Goal: Task Accomplishment & Management: Use online tool/utility

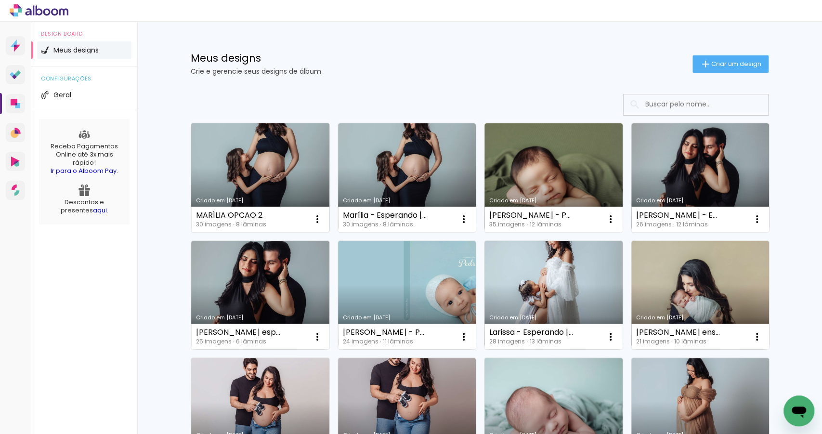
click at [247, 186] on link "Criado em [DATE]" at bounding box center [260, 177] width 138 height 109
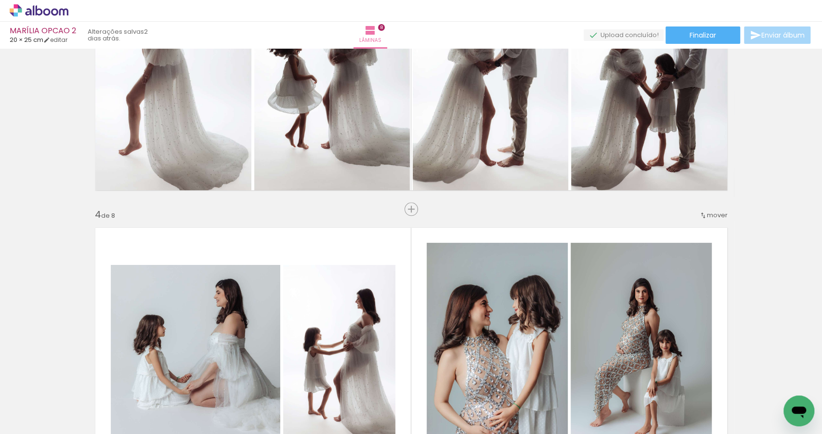
scroll to position [695, 0]
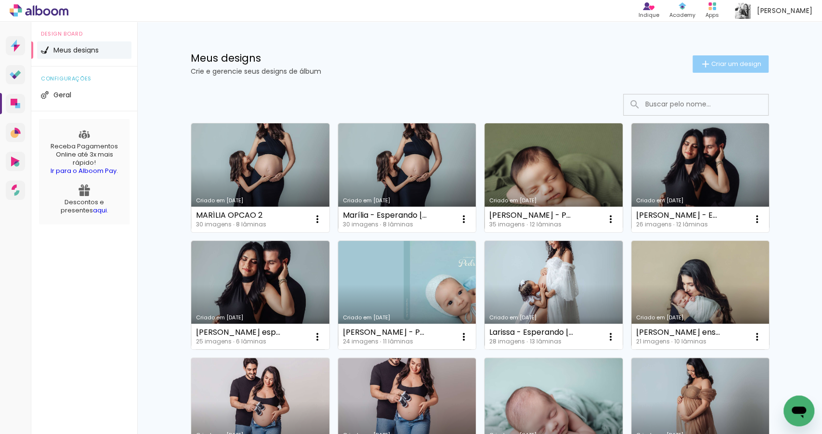
click at [726, 67] on span "Criar um design" at bounding box center [737, 64] width 50 height 6
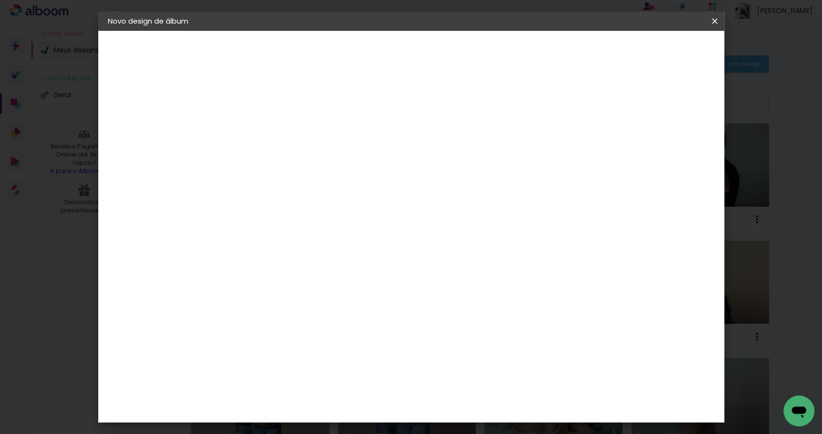
click at [265, 131] on input at bounding box center [265, 129] width 0 height 15
type input "Cléo Ayumi - Primeiros dias"
type paper-input "Cléo Ayumi - Primeiros dias"
click at [0, 0] on slot "Avançar" at bounding box center [0, 0] width 0 height 0
click at [0, 0] on slot "Tamanho Livre" at bounding box center [0, 0] width 0 height 0
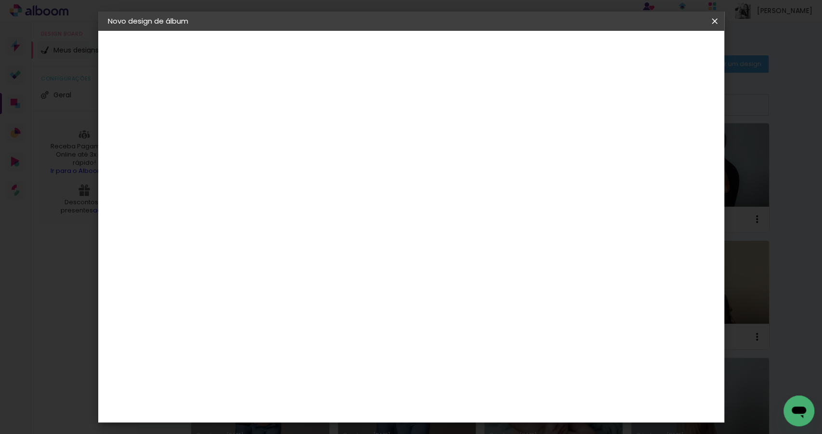
click at [0, 0] on slot "Avançar" at bounding box center [0, 0] width 0 height 0
drag, startPoint x: 241, startPoint y: 269, endPoint x: 233, endPoint y: 270, distance: 8.3
click at [233, 270] on input "30" at bounding box center [235, 274] width 25 height 14
type input "20"
type paper-input "20"
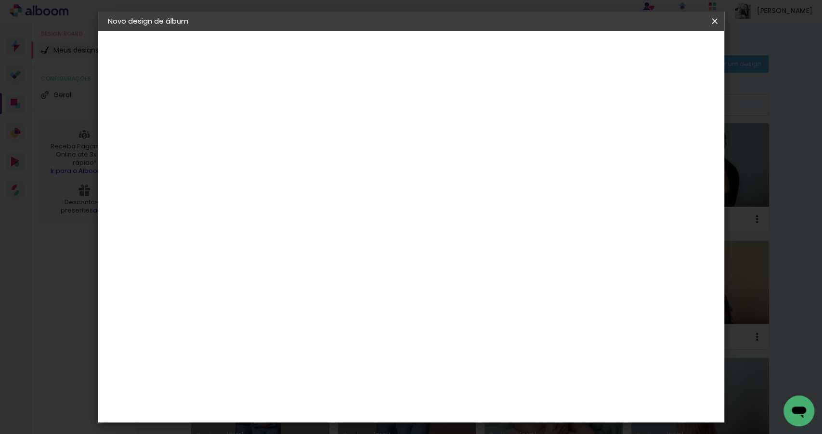
click at [465, 337] on input "60" at bounding box center [465, 339] width 25 height 14
type input "50"
type paper-input "50"
click at [657, 52] on span "Iniciar design" at bounding box center [635, 51] width 44 height 7
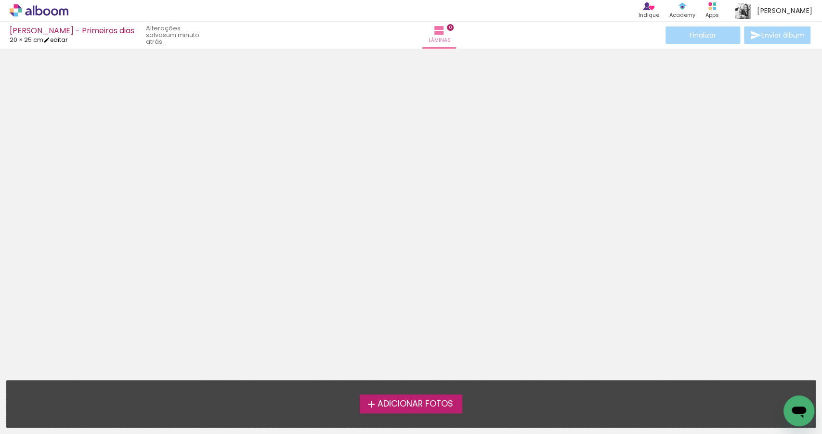
click at [63, 39] on link "editar" at bounding box center [55, 40] width 24 height 8
type input "20"
type input "50"
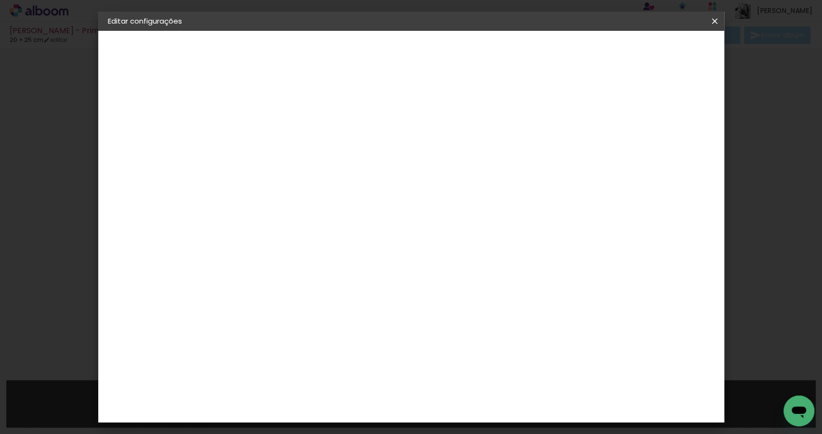
click at [0, 0] on slot "[PERSON_NAME] - Primeiros dias" at bounding box center [0, 0] width 0 height 0
click at [265, 129] on input "[PERSON_NAME] - Primeiros dias" at bounding box center [265, 129] width 0 height 15
type input "[PERSON_NAME] - Primeiros dias"
type paper-input "[PERSON_NAME] - Primeiros dias"
click at [0, 0] on slot "Avançar" at bounding box center [0, 0] width 0 height 0
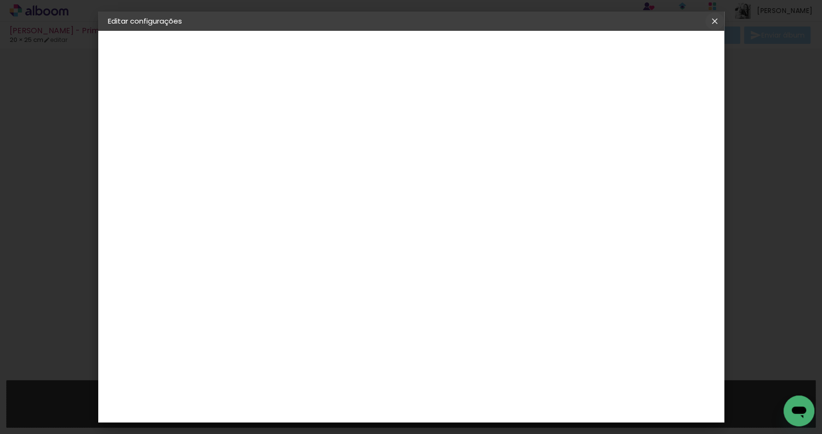
click at [715, 21] on iron-icon at bounding box center [715, 21] width 12 height 10
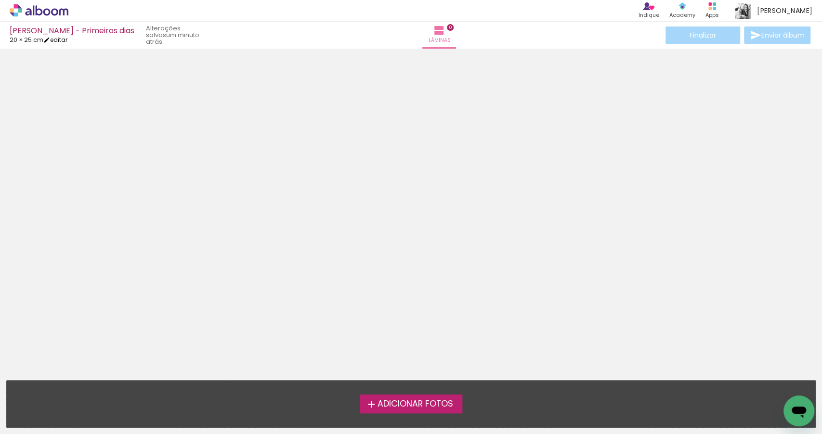
click at [66, 41] on link "editar" at bounding box center [55, 40] width 24 height 8
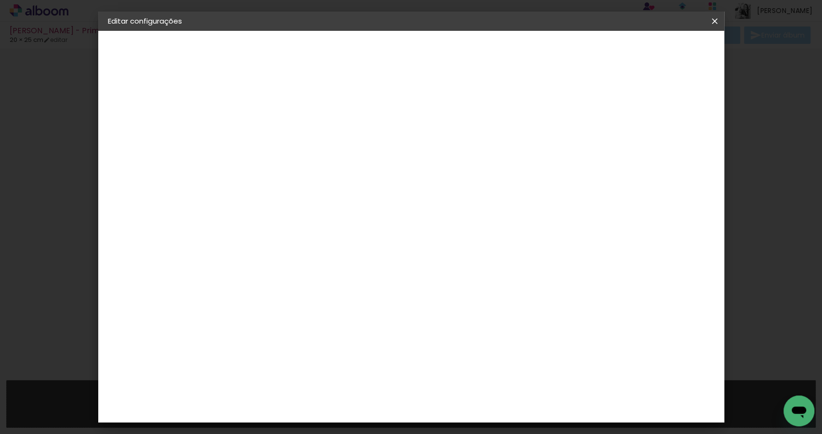
click at [0, 0] on slot "[PERSON_NAME] - Primeiros dias" at bounding box center [0, 0] width 0 height 0
click at [265, 125] on input "[PERSON_NAME] - Primeiros dias" at bounding box center [265, 129] width 0 height 15
type input "[PERSON_NAME] - Primeiros dias"
click at [364, 56] on paper-button "Avançar" at bounding box center [340, 51] width 47 height 16
click at [446, 142] on paper-item "Tamanho Livre" at bounding box center [399, 146] width 92 height 21
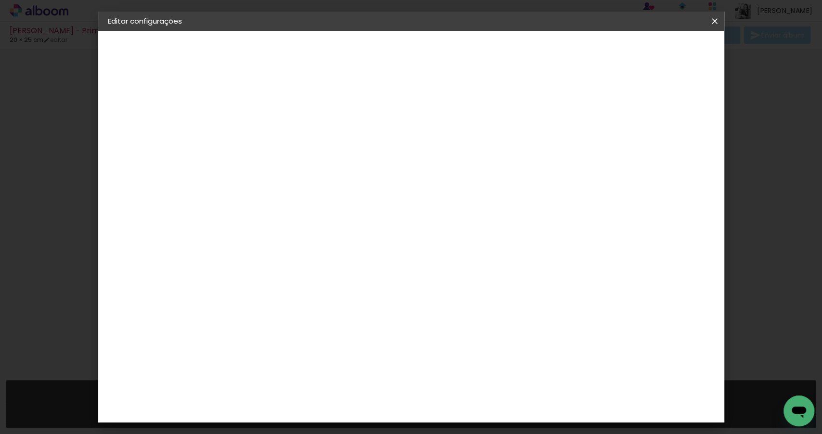
click at [446, 151] on paper-item "Tamanho Livre" at bounding box center [399, 146] width 92 height 21
click at [0, 0] on slot "Avançar" at bounding box center [0, 0] width 0 height 0
click at [657, 51] on span "Salvar configurações" at bounding box center [621, 51] width 71 height 7
click at [470, 364] on input "50" at bounding box center [465, 365] width 25 height 14
type input "50"
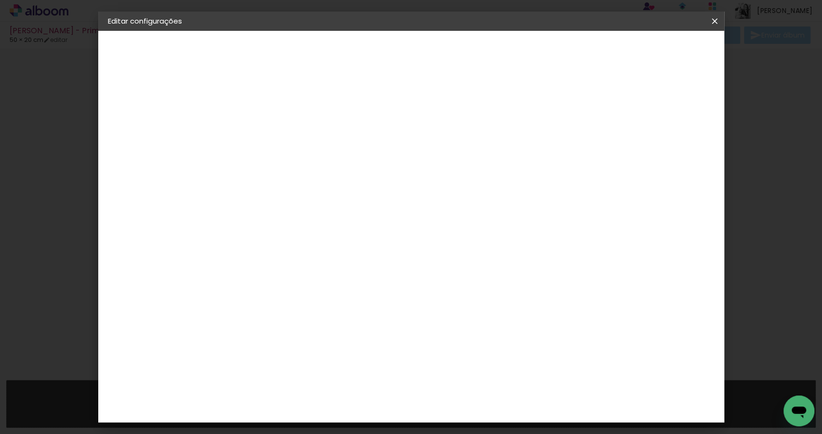
click at [657, 51] on span "Salvar configurações" at bounding box center [621, 51] width 71 height 7
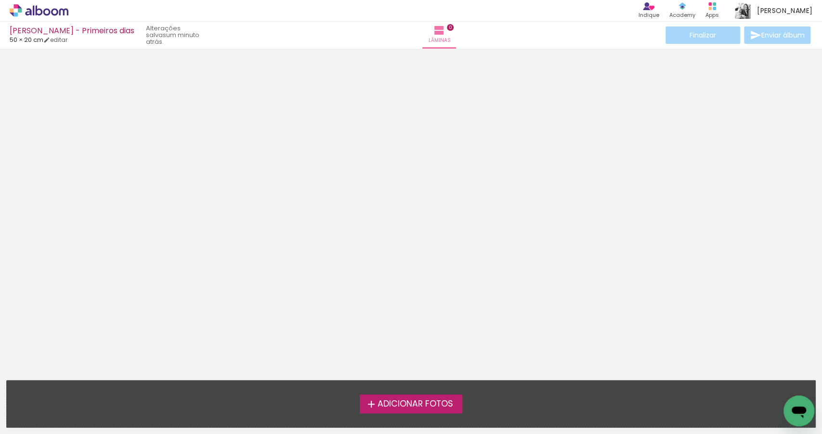
click at [394, 409] on span "Adicionar Fotos" at bounding box center [415, 404] width 76 height 9
click at [0, 0] on input "file" at bounding box center [0, 0] width 0 height 0
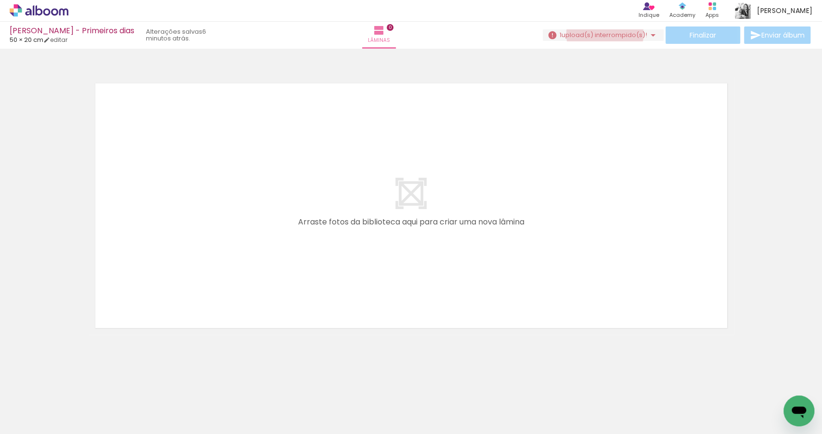
click at [601, 34] on span "upload(s) interrompido(s)!" at bounding box center [605, 34] width 86 height 9
click at [565, 53] on div "_MF_0211_(2).jpg" at bounding box center [567, 52] width 46 height 6
click at [692, 393] on div at bounding box center [690, 402] width 48 height 32
click at [671, 383] on iron-icon at bounding box center [669, 382] width 10 height 10
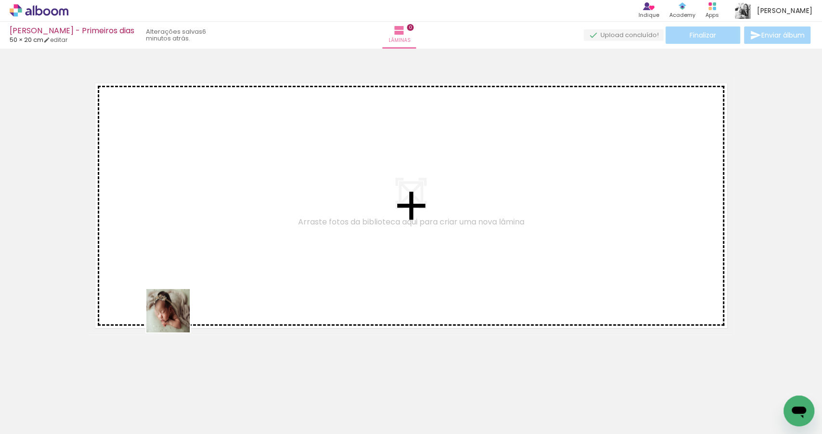
drag, startPoint x: 148, startPoint y: 407, endPoint x: 196, endPoint y: 245, distance: 168.7
click at [196, 245] on quentale-workspace at bounding box center [411, 217] width 822 height 434
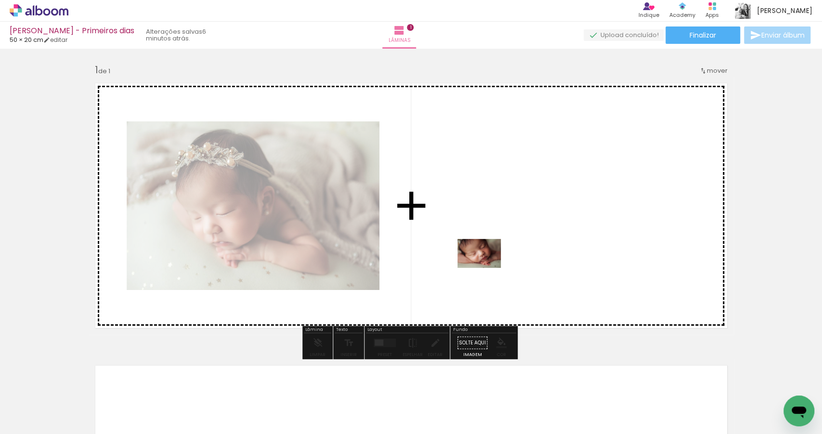
drag, startPoint x: 257, startPoint y: 392, endPoint x: 487, endPoint y: 267, distance: 261.0
click at [487, 267] on quentale-workspace at bounding box center [411, 217] width 822 height 434
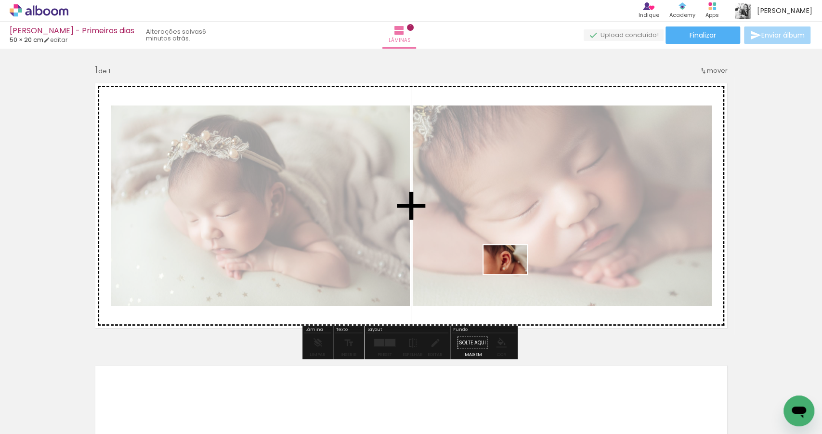
drag, startPoint x: 286, startPoint y: 401, endPoint x: 513, endPoint y: 274, distance: 260.1
click at [513, 274] on quentale-workspace at bounding box center [411, 217] width 822 height 434
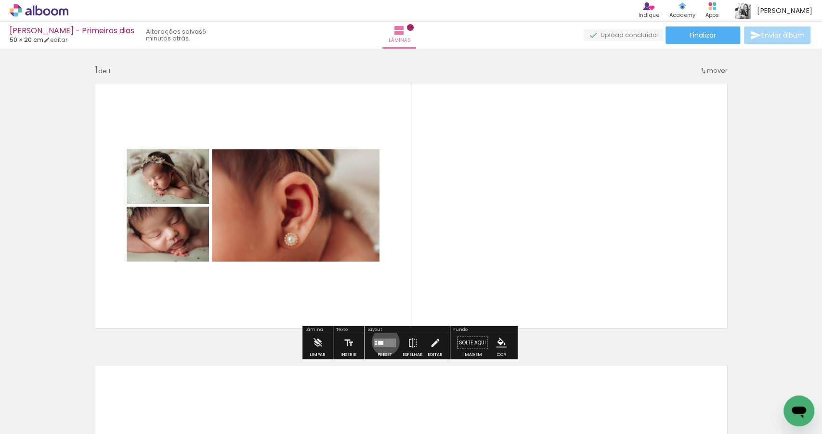
click at [383, 342] on quentale-layouter at bounding box center [385, 343] width 22 height 9
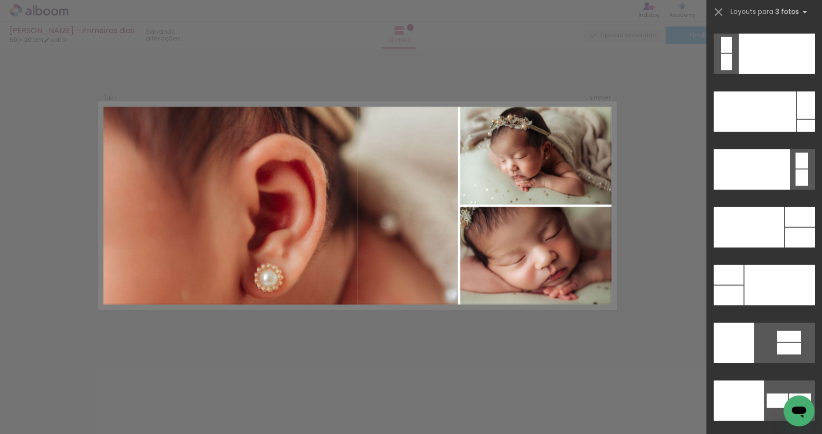
scroll to position [11478, 0]
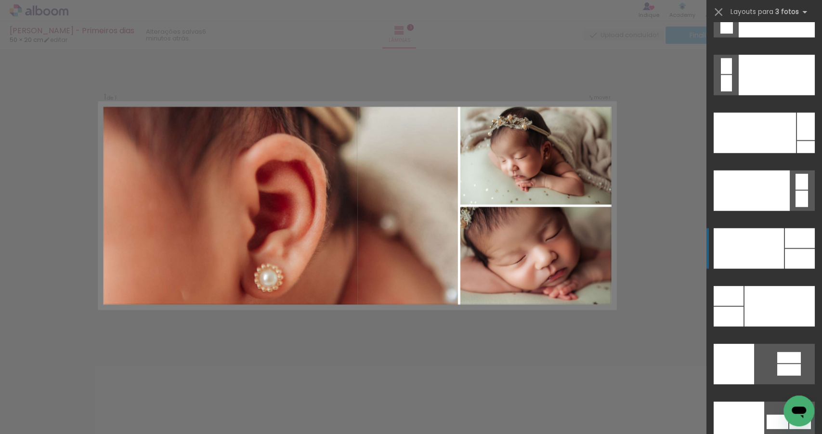
click at [756, 254] on div at bounding box center [749, 248] width 70 height 40
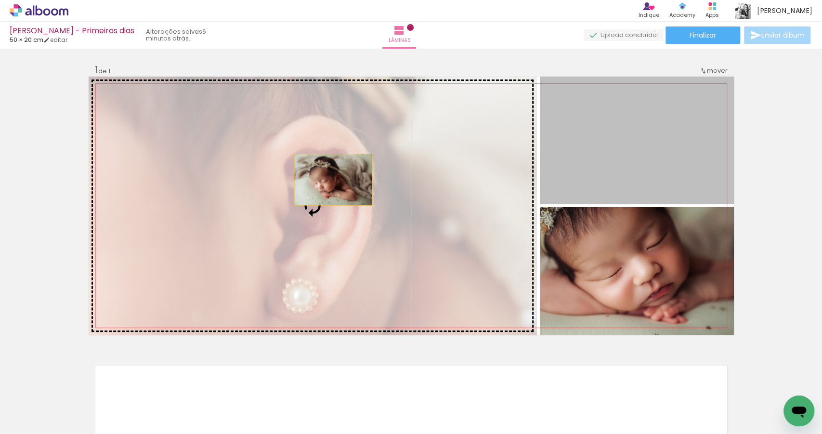
drag, startPoint x: 607, startPoint y: 159, endPoint x: 319, endPoint y: 181, distance: 288.4
click at [0, 0] on slot at bounding box center [0, 0] width 0 height 0
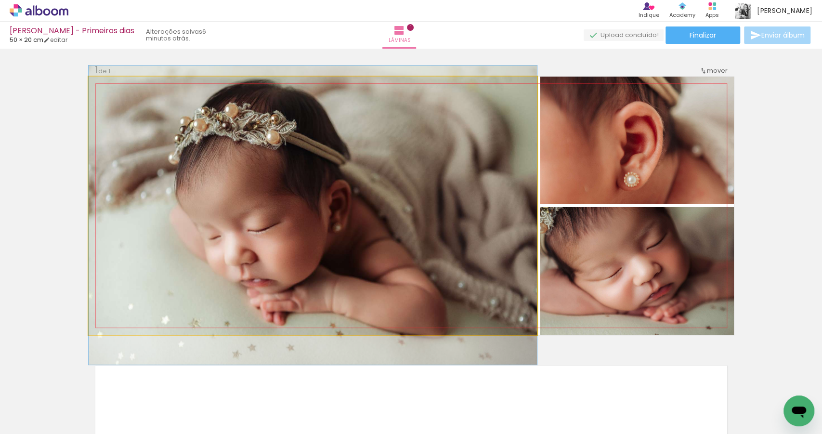
drag, startPoint x: 302, startPoint y: 184, endPoint x: 309, endPoint y: 193, distance: 11.8
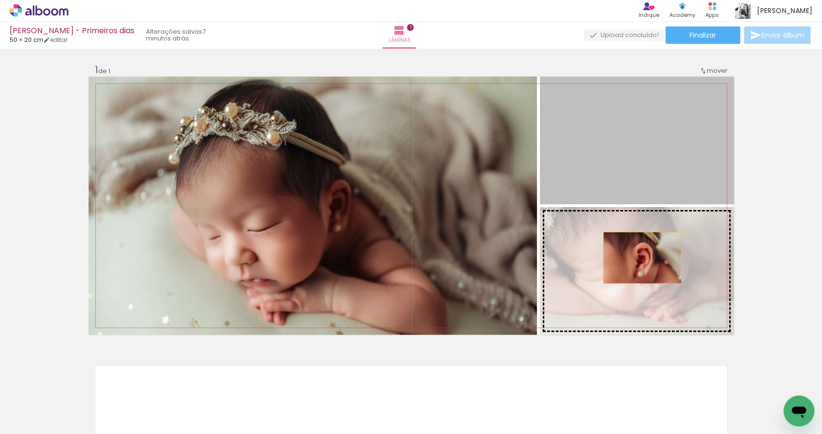
drag, startPoint x: 633, startPoint y: 165, endPoint x: 640, endPoint y: 258, distance: 93.3
click at [0, 0] on slot at bounding box center [0, 0] width 0 height 0
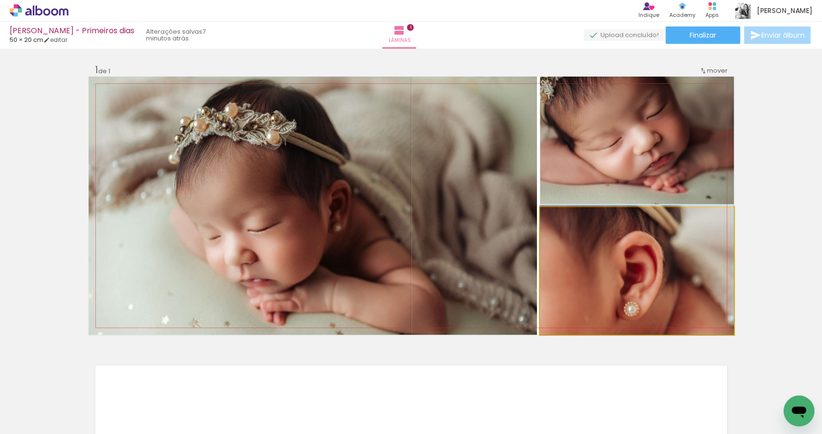
drag, startPoint x: 636, startPoint y: 253, endPoint x: 638, endPoint y: 243, distance: 10.3
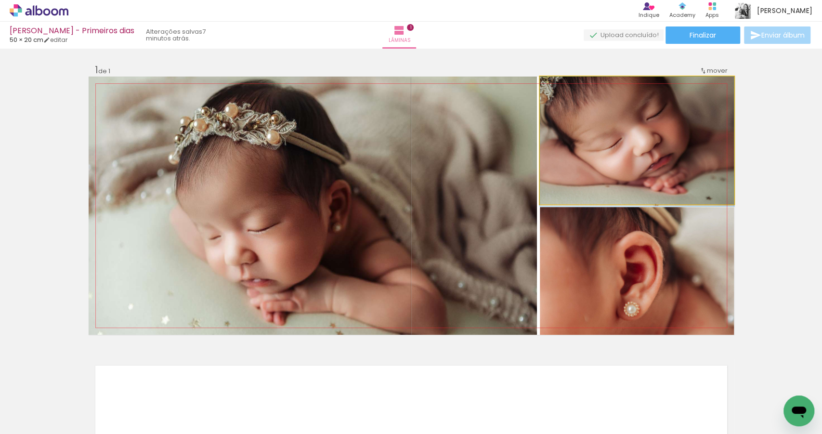
drag, startPoint x: 650, startPoint y: 146, endPoint x: 650, endPoint y: 155, distance: 9.2
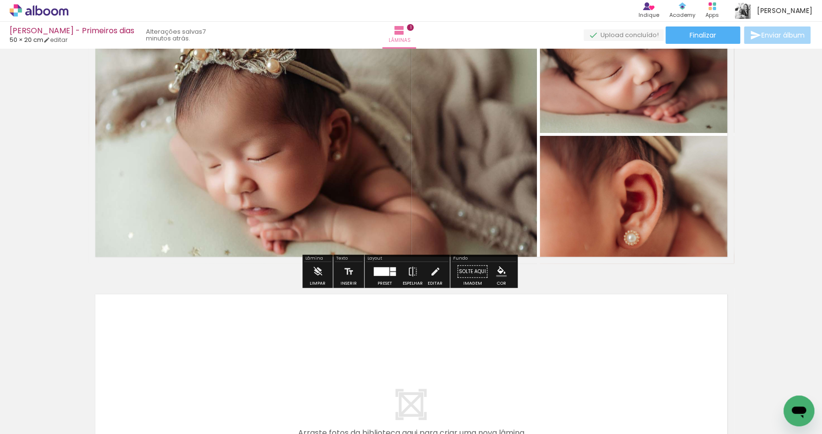
scroll to position [77, 0]
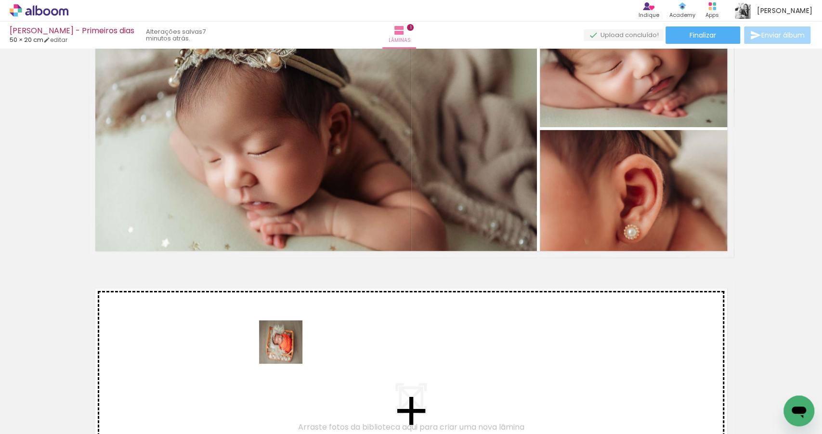
click at [263, 343] on quentale-workspace at bounding box center [411, 217] width 822 height 434
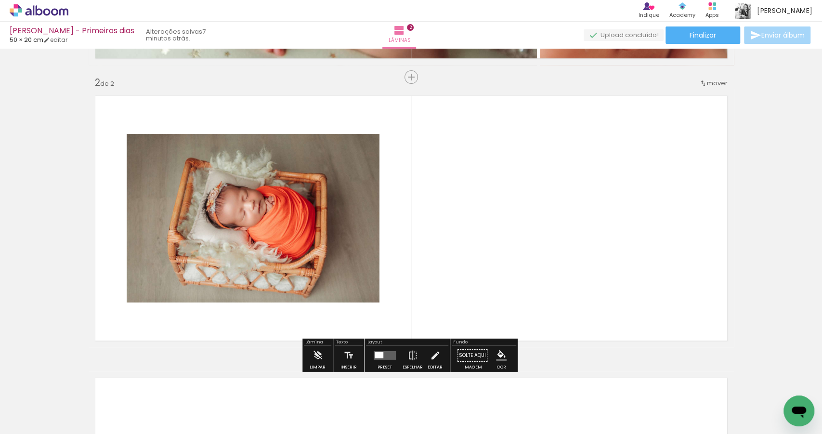
scroll to position [277, 0]
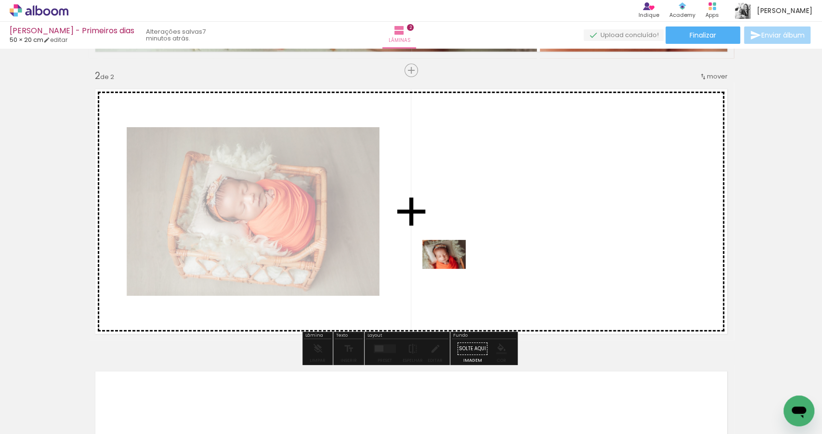
drag, startPoint x: 310, startPoint y: 409, endPoint x: 451, endPoint y: 269, distance: 199.3
click at [451, 269] on quentale-workspace at bounding box center [411, 217] width 822 height 434
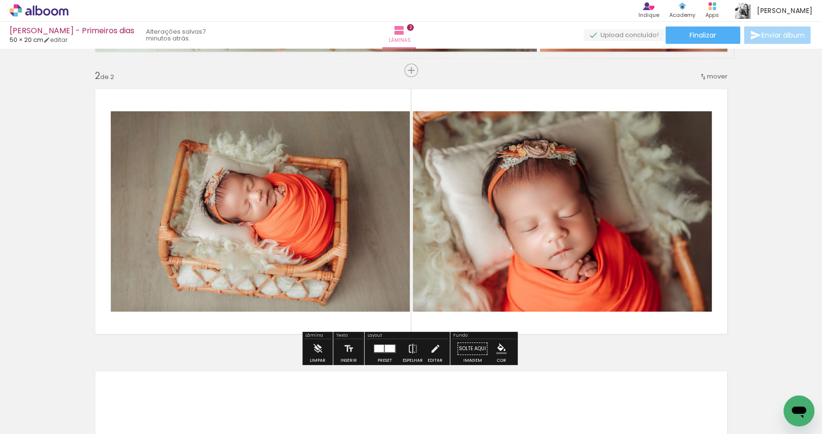
drag, startPoint x: 476, startPoint y: 403, endPoint x: 516, endPoint y: 287, distance: 122.5
click at [519, 281] on quentale-workspace at bounding box center [411, 217] width 822 height 434
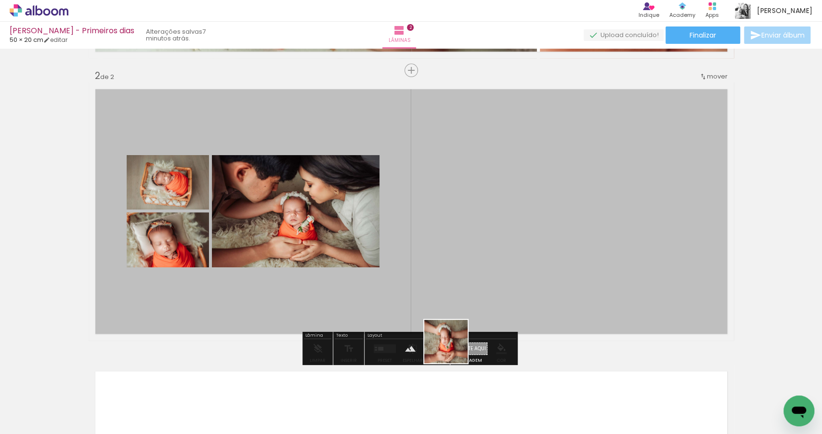
drag, startPoint x: 432, startPoint y: 395, endPoint x: 486, endPoint y: 256, distance: 148.7
click at [486, 256] on quentale-workspace at bounding box center [411, 217] width 822 height 434
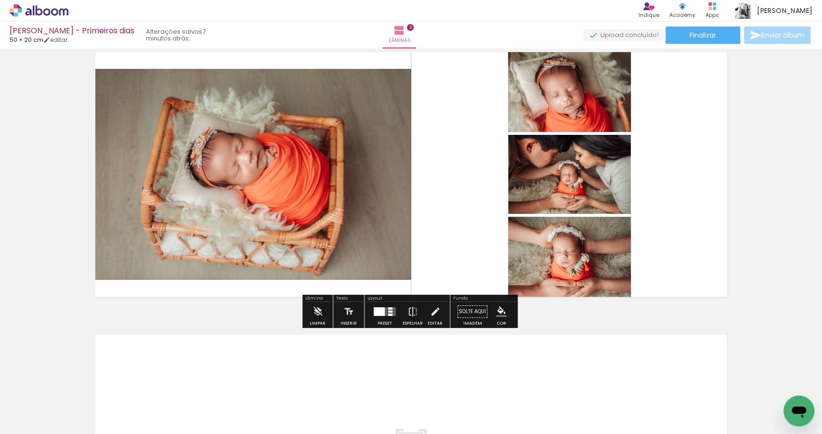
scroll to position [314, 0]
click at [392, 308] on quentale-layouter at bounding box center [385, 311] width 22 height 9
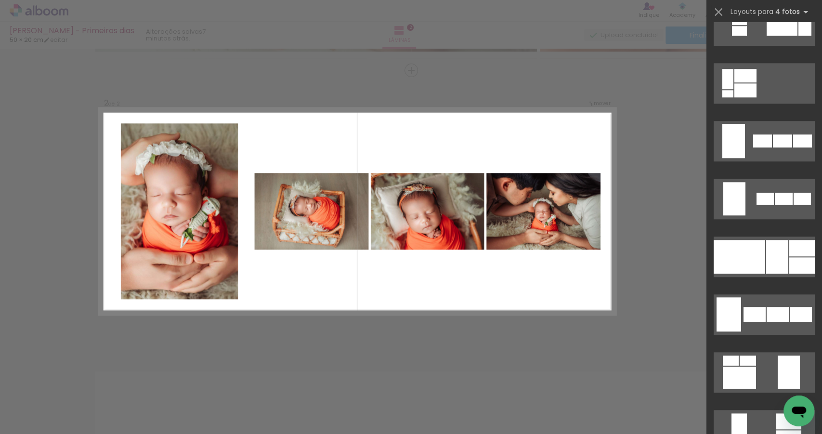
scroll to position [5625, 0]
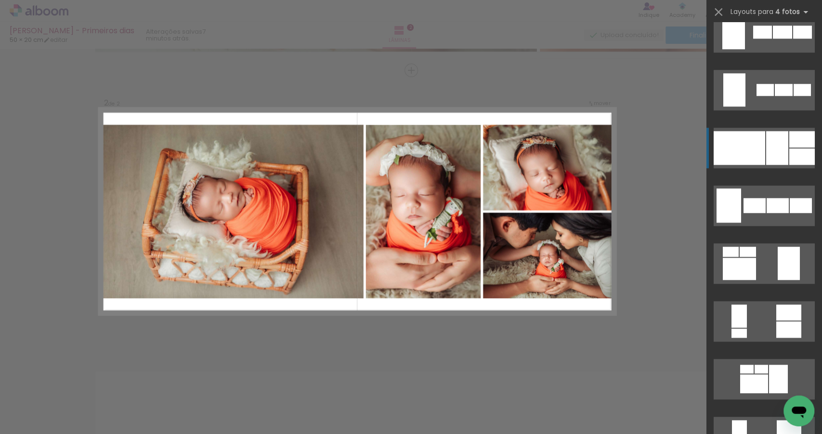
click at [783, 150] on div at bounding box center [777, 148] width 22 height 34
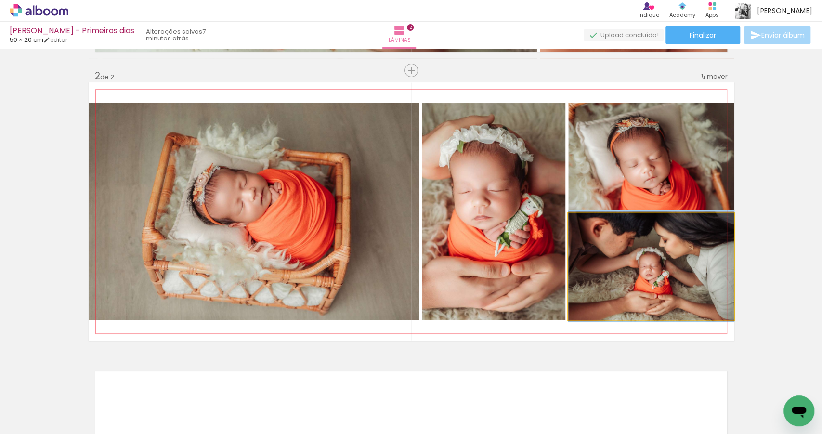
drag, startPoint x: 635, startPoint y: 279, endPoint x: 485, endPoint y: 237, distance: 156.0
click at [0, 0] on slot at bounding box center [0, 0] width 0 height 0
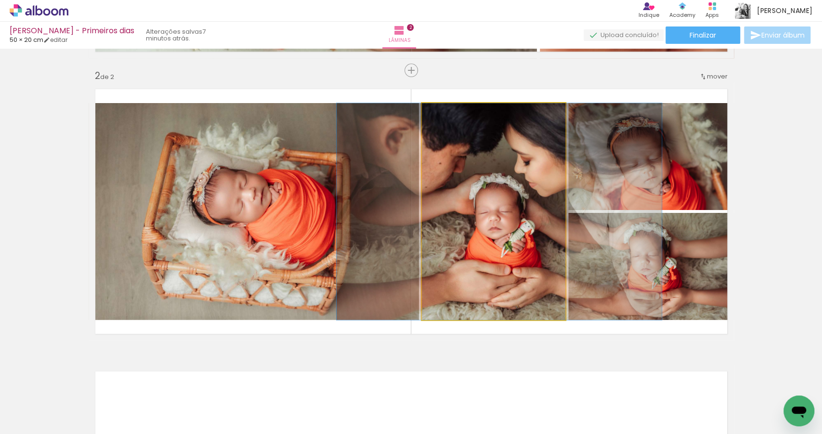
drag, startPoint x: 519, startPoint y: 232, endPoint x: 525, endPoint y: 232, distance: 5.8
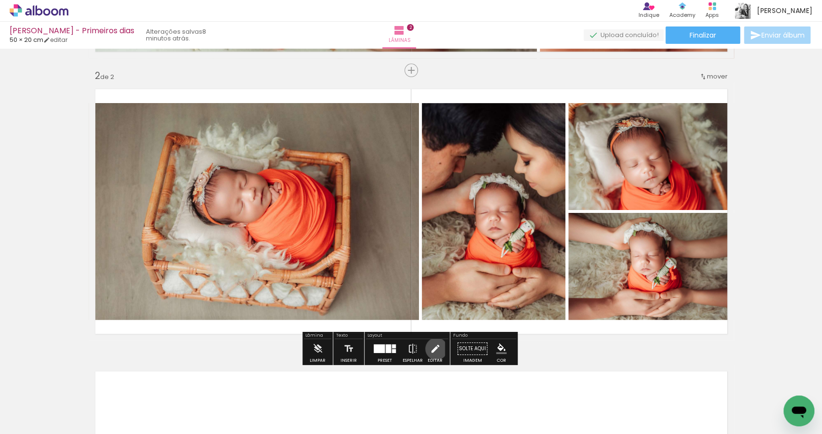
click at [434, 348] on iron-icon at bounding box center [435, 348] width 11 height 19
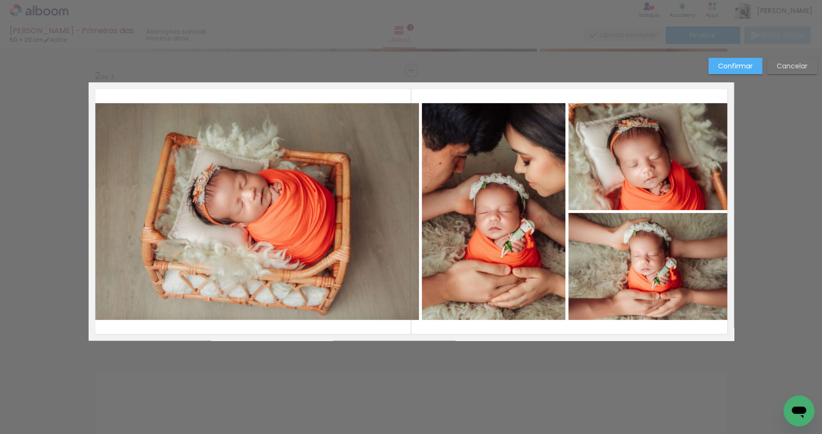
click at [397, 215] on quentale-photo at bounding box center [254, 211] width 330 height 217
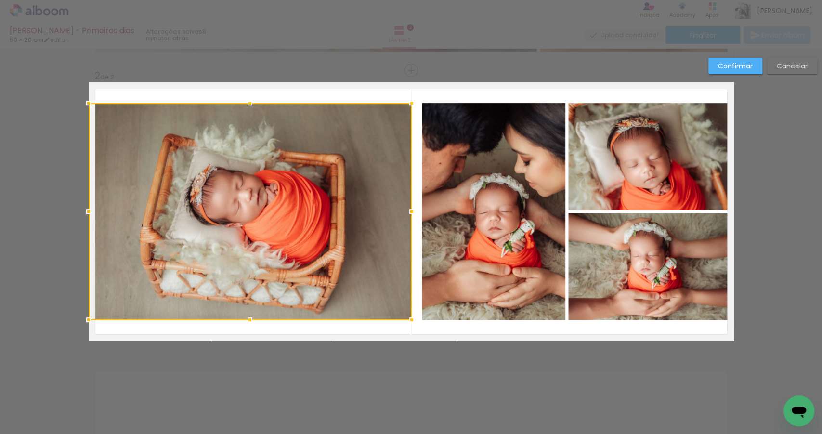
drag, startPoint x: 416, startPoint y: 211, endPoint x: 408, endPoint y: 210, distance: 7.8
click at [408, 210] on div at bounding box center [411, 211] width 19 height 19
click at [467, 193] on quentale-photo at bounding box center [494, 211] width 144 height 217
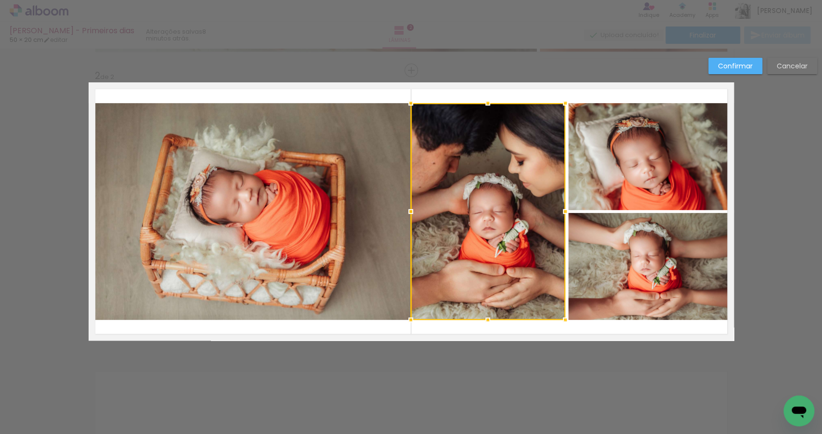
drag, startPoint x: 419, startPoint y: 211, endPoint x: 409, endPoint y: 211, distance: 10.6
click at [409, 211] on div at bounding box center [410, 211] width 19 height 19
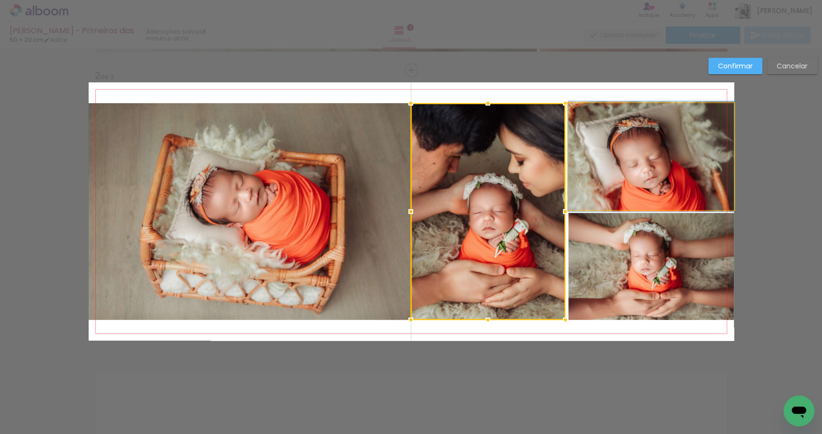
click at [633, 168] on quentale-photo at bounding box center [651, 156] width 166 height 107
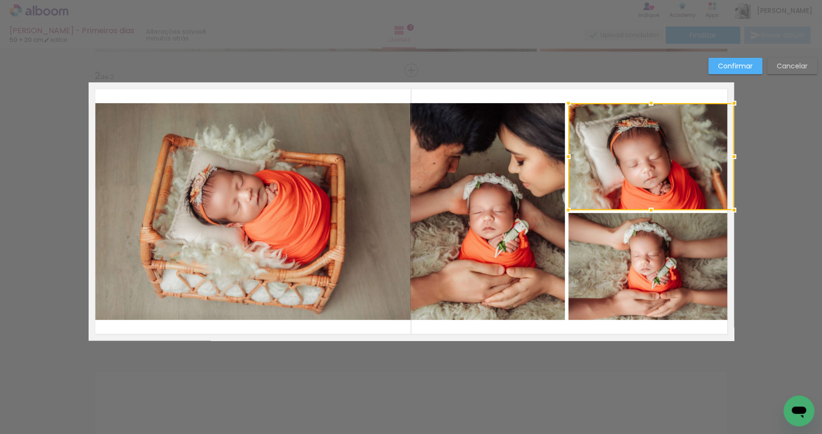
click at [0, 0] on slot "Confirmar" at bounding box center [0, 0] width 0 height 0
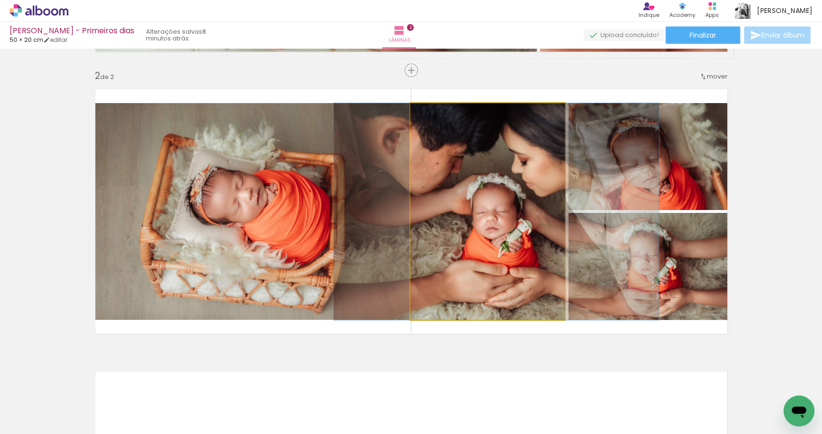
click at [459, 236] on quentale-photo at bounding box center [487, 211] width 155 height 217
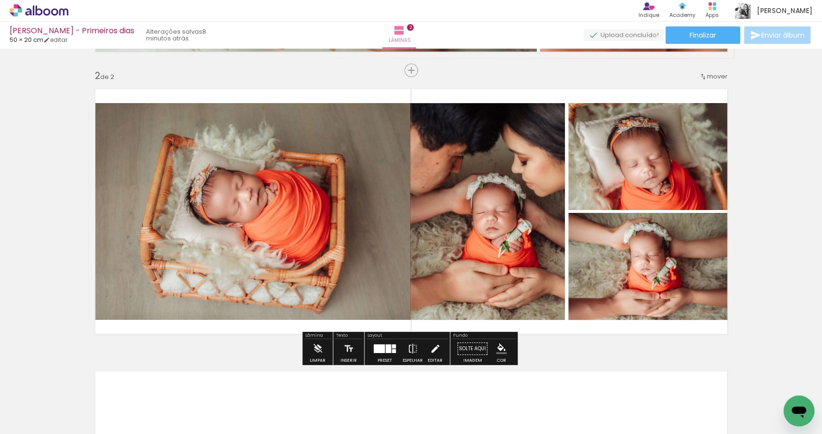
click at [425, 345] on paper-button "Editar" at bounding box center [435, 351] width 20 height 25
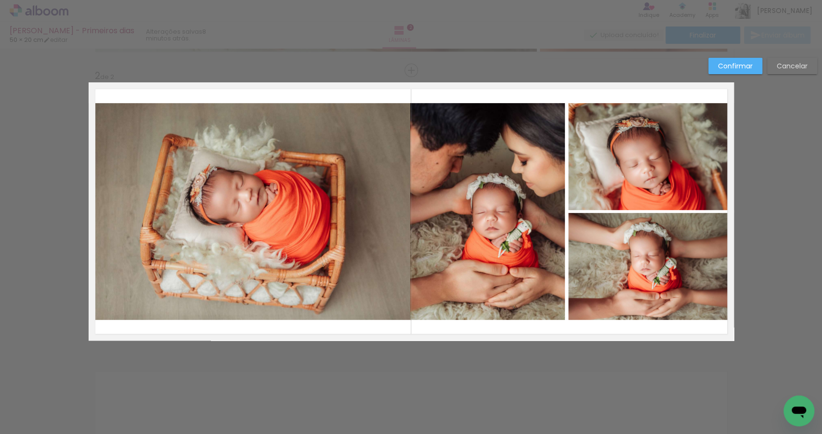
click at [449, 223] on quentale-photo at bounding box center [487, 211] width 155 height 217
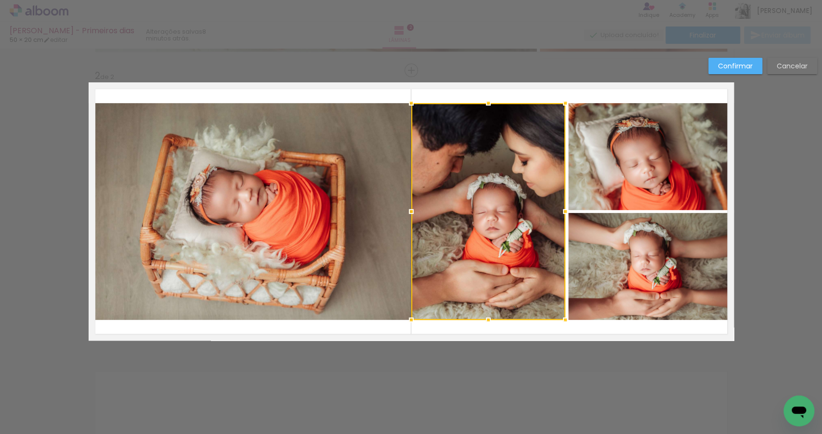
click at [409, 211] on div at bounding box center [411, 211] width 19 height 19
click at [0, 0] on slot "Confirmar" at bounding box center [0, 0] width 0 height 0
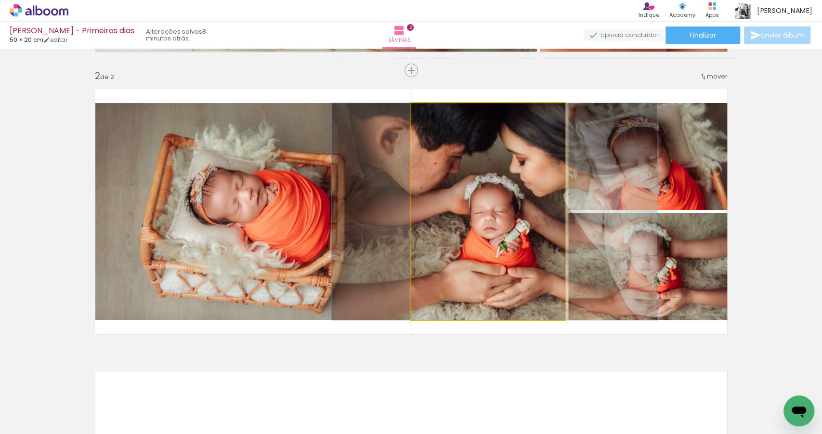
drag, startPoint x: 521, startPoint y: 188, endPoint x: 516, endPoint y: 187, distance: 4.8
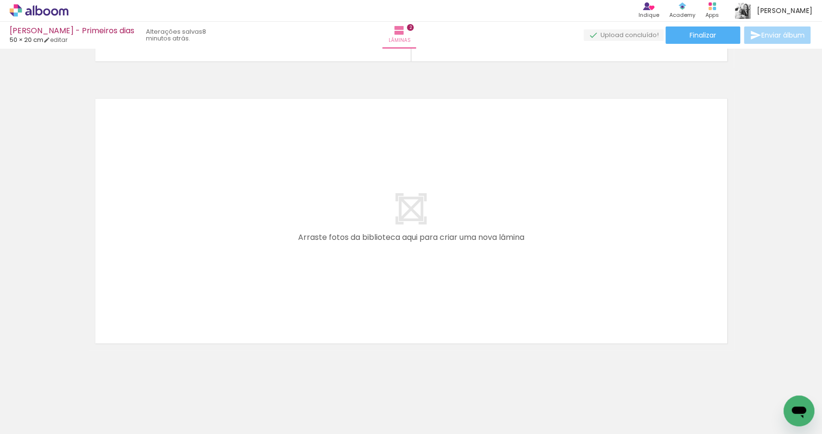
scroll to position [0, 205]
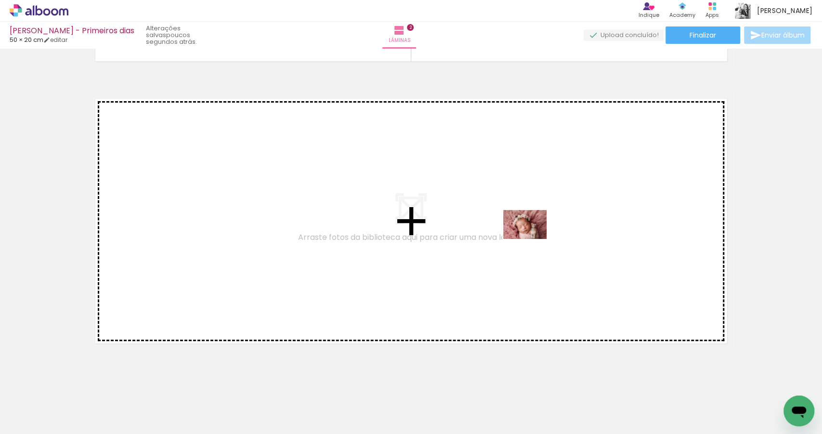
drag, startPoint x: 431, startPoint y: 404, endPoint x: 532, endPoint y: 238, distance: 193.7
click at [532, 238] on quentale-workspace at bounding box center [411, 217] width 822 height 434
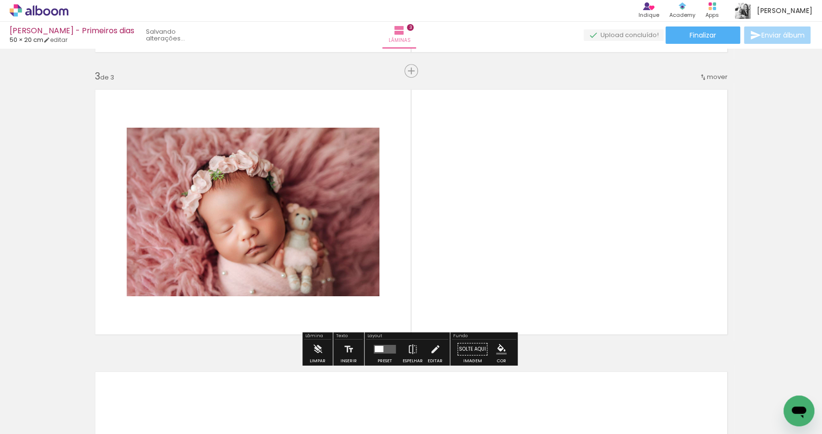
scroll to position [559, 0]
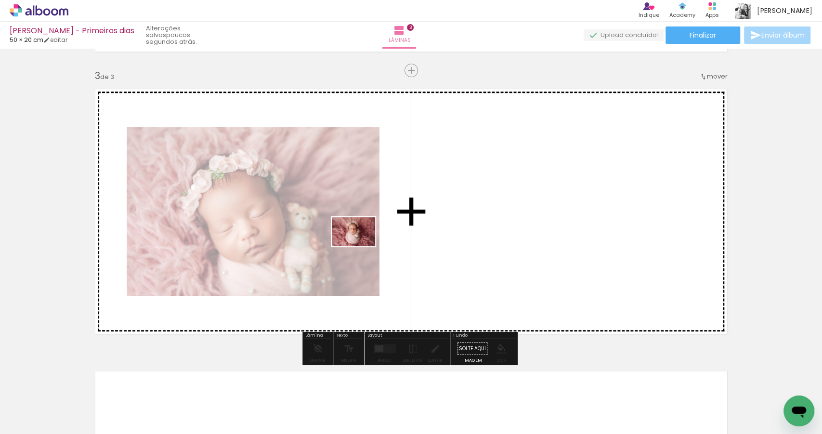
drag, startPoint x: 491, startPoint y: 397, endPoint x: 376, endPoint y: 267, distance: 174.4
click at [360, 246] on quentale-workspace at bounding box center [411, 217] width 822 height 434
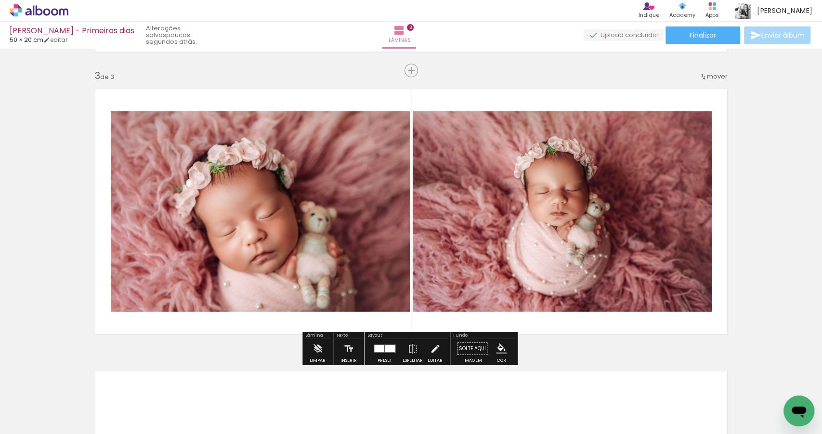
click at [379, 347] on div at bounding box center [379, 348] width 10 height 7
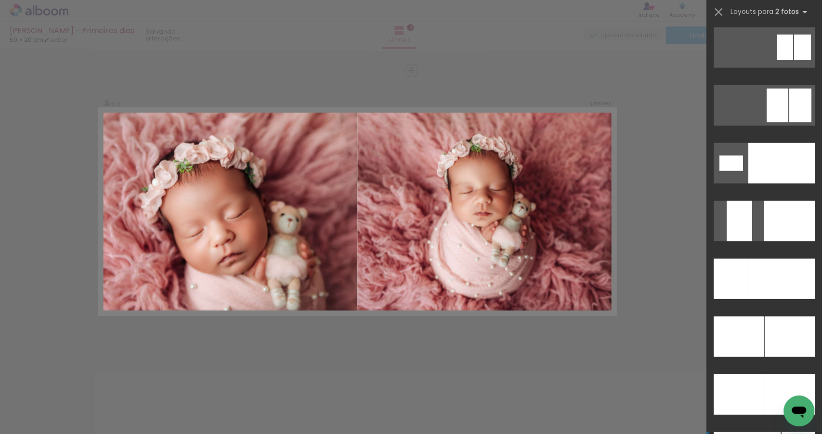
scroll to position [4105, 0]
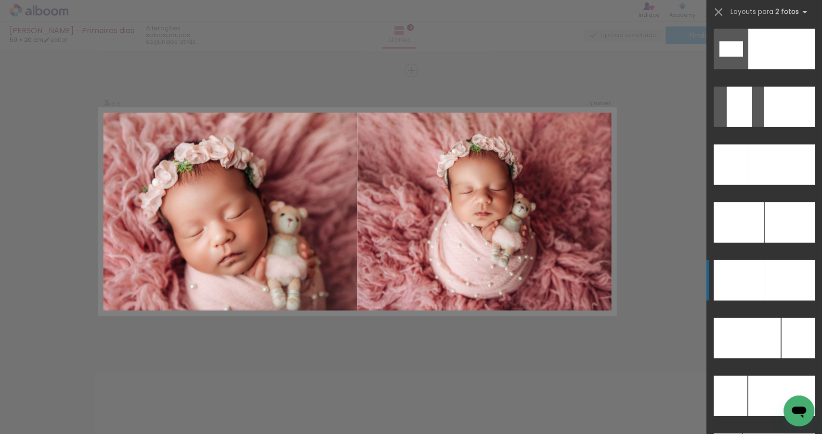
click at [777, 276] on div at bounding box center [789, 280] width 51 height 40
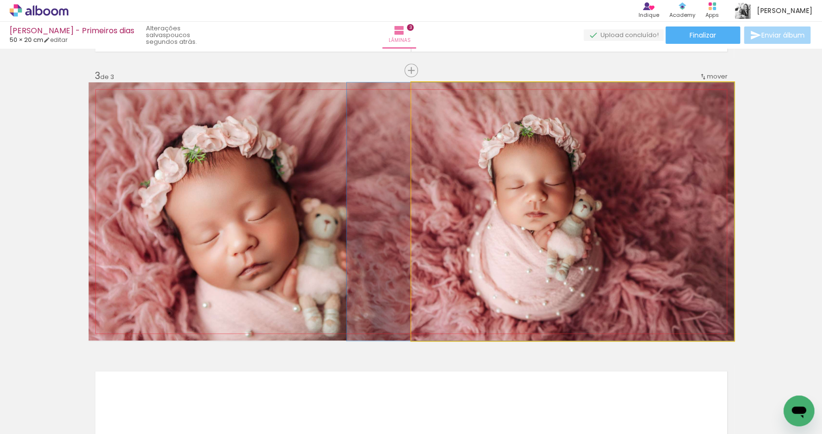
drag, startPoint x: 485, startPoint y: 256, endPoint x: 300, endPoint y: 246, distance: 184.8
click at [0, 0] on slot at bounding box center [0, 0] width 0 height 0
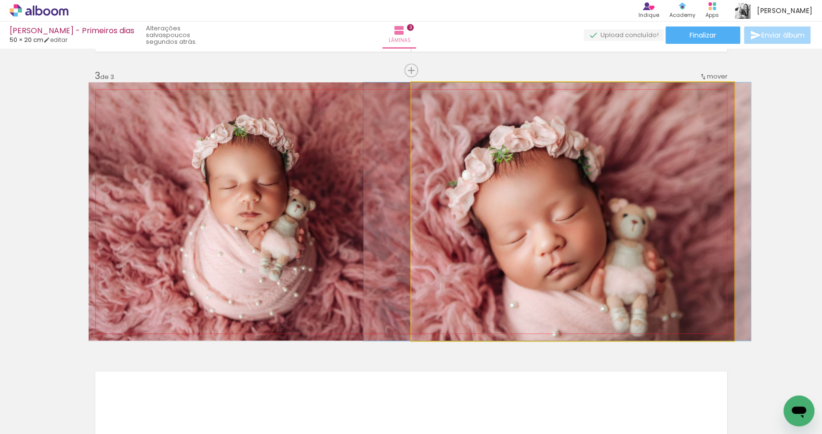
drag, startPoint x: 631, startPoint y: 254, endPoint x: 615, endPoint y: 250, distance: 16.4
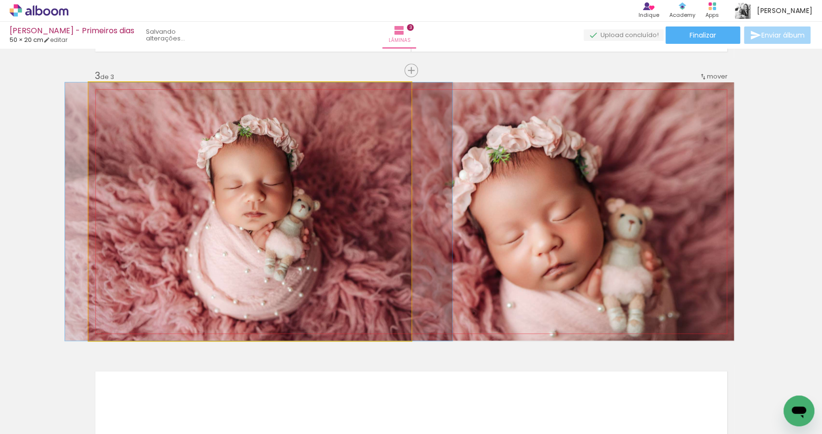
drag, startPoint x: 337, startPoint y: 244, endPoint x: 342, endPoint y: 245, distance: 4.8
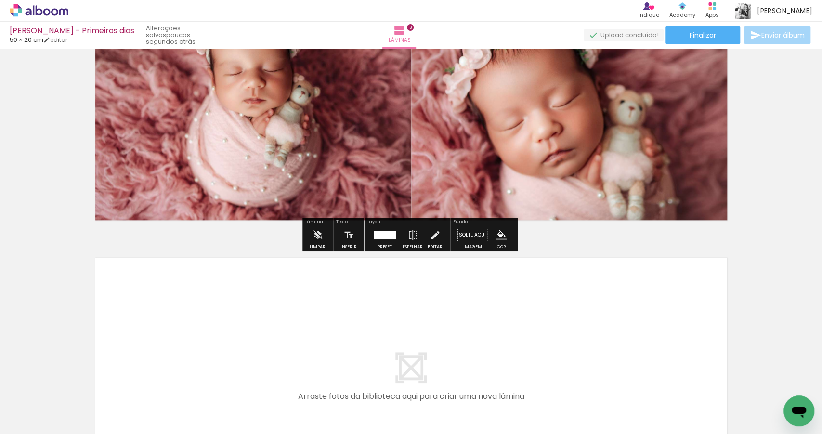
drag, startPoint x: 325, startPoint y: 403, endPoint x: 278, endPoint y: 342, distance: 77.3
click at [278, 342] on quentale-workspace at bounding box center [411, 217] width 822 height 434
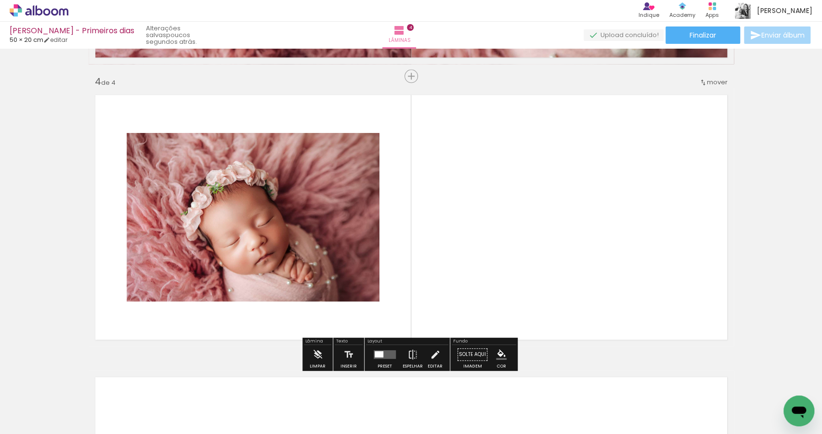
scroll to position [841, 0]
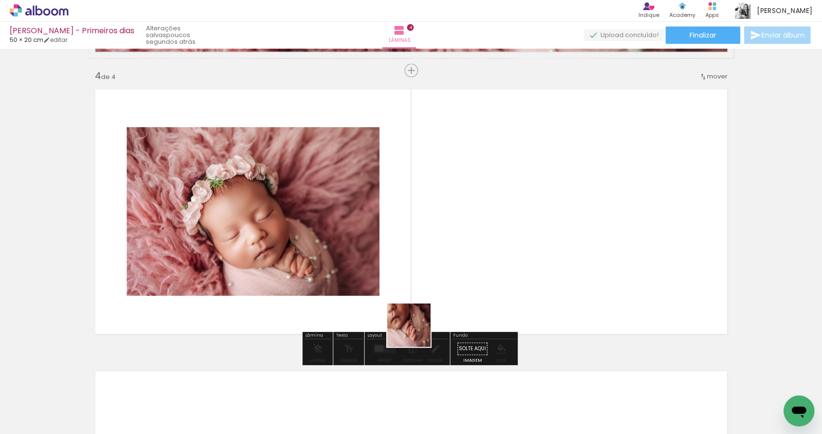
drag, startPoint x: 384, startPoint y: 405, endPoint x: 453, endPoint y: 257, distance: 163.3
click at [453, 257] on quentale-workspace at bounding box center [411, 217] width 822 height 434
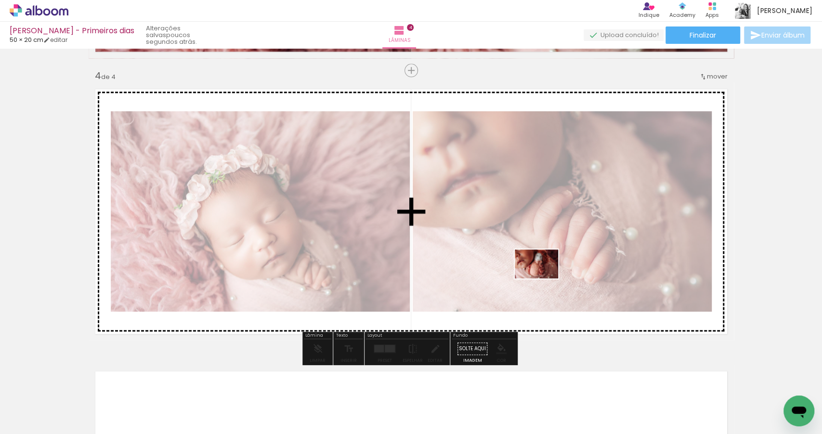
drag, startPoint x: 527, startPoint y: 401, endPoint x: 544, endPoint y: 259, distance: 143.6
click at [544, 260] on quentale-workspace at bounding box center [411, 217] width 822 height 434
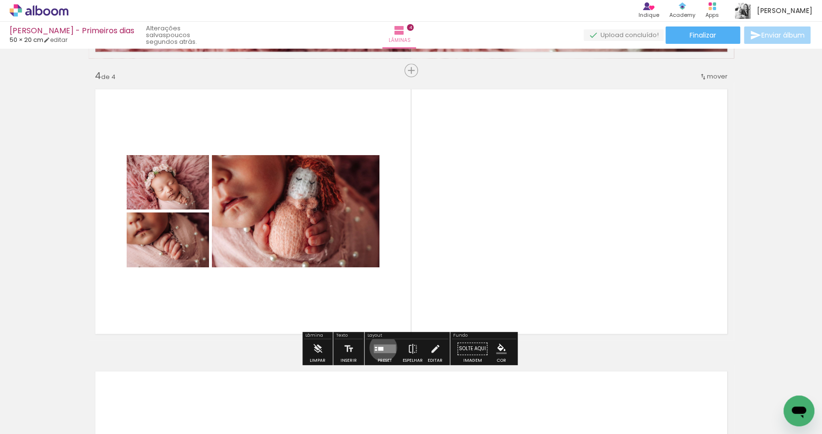
drag, startPoint x: 381, startPoint y: 347, endPoint x: 457, endPoint y: 337, distance: 76.7
click at [381, 347] on quentale-layouter at bounding box center [385, 348] width 22 height 9
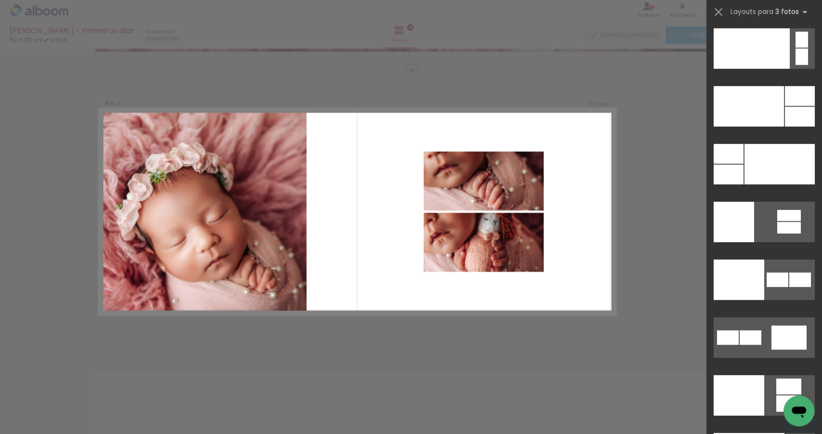
scroll to position [11573, 0]
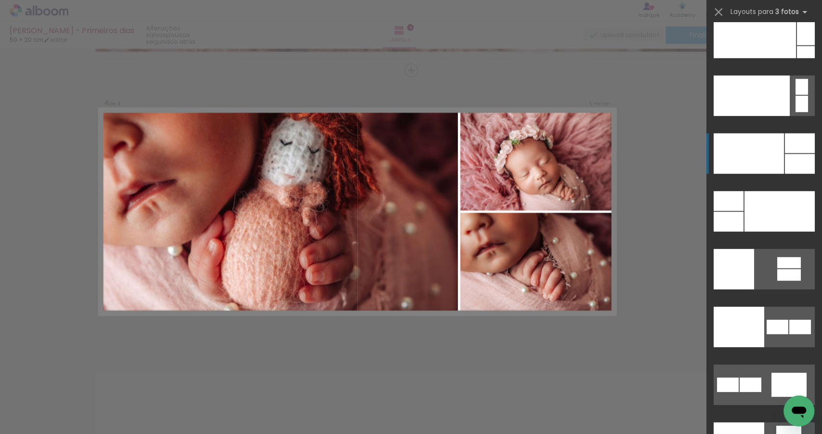
click at [742, 157] on div at bounding box center [749, 153] width 70 height 40
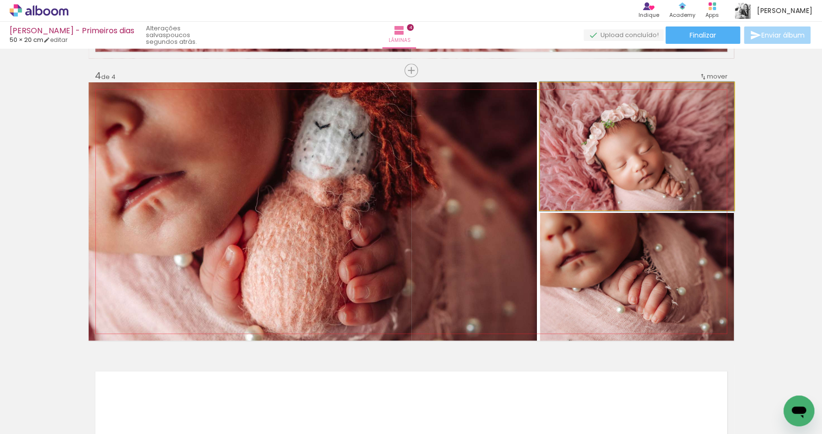
drag, startPoint x: 662, startPoint y: 171, endPoint x: 334, endPoint y: 184, distance: 328.3
click at [0, 0] on slot at bounding box center [0, 0] width 0 height 0
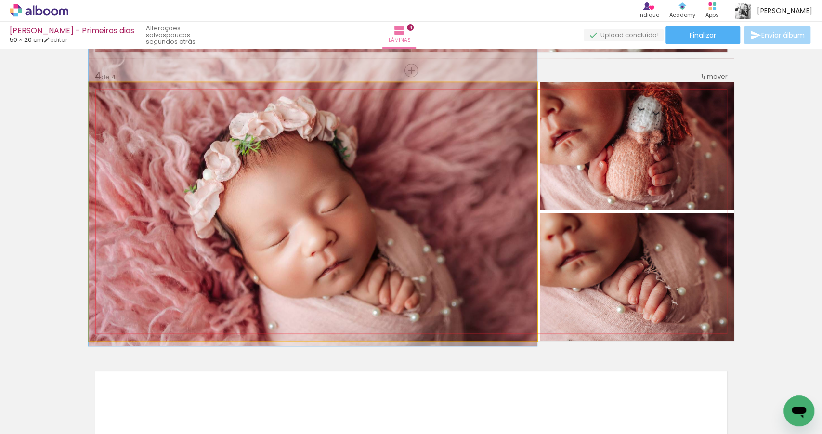
drag, startPoint x: 295, startPoint y: 221, endPoint x: 289, endPoint y: 206, distance: 15.8
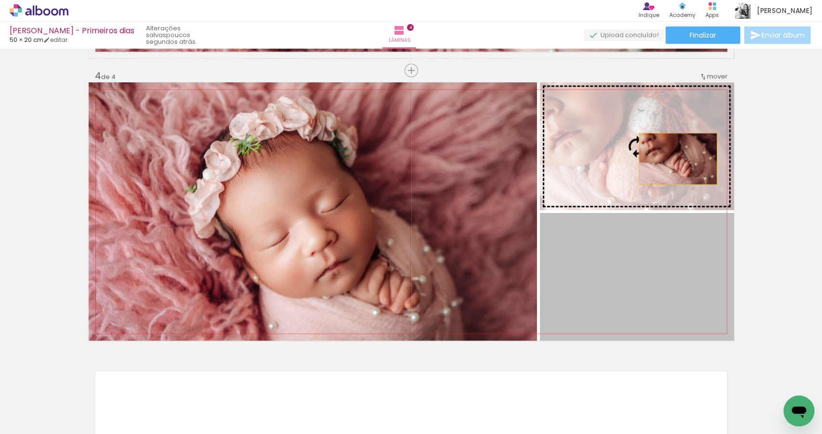
drag, startPoint x: 672, startPoint y: 276, endPoint x: 675, endPoint y: 158, distance: 118.1
click at [0, 0] on slot at bounding box center [0, 0] width 0 height 0
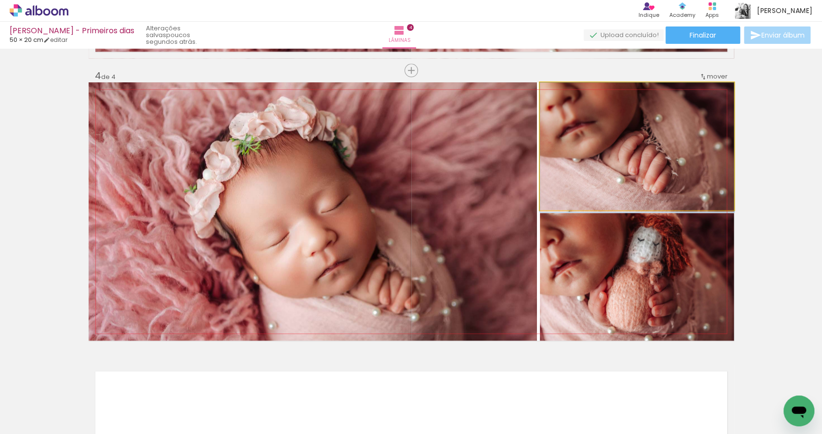
drag, startPoint x: 651, startPoint y: 185, endPoint x: 653, endPoint y: 191, distance: 6.7
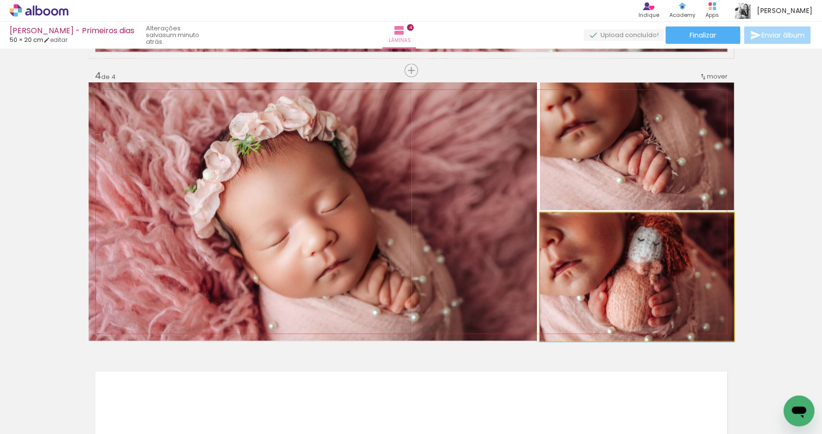
click at [649, 297] on quentale-photo at bounding box center [637, 277] width 194 height 128
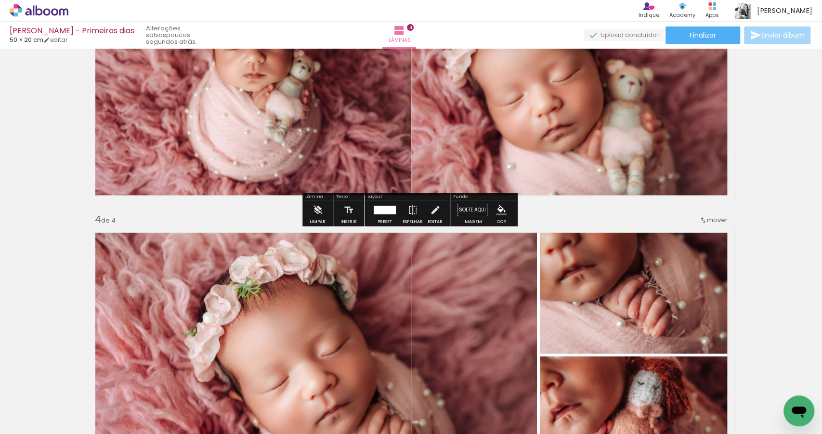
scroll to position [449, 0]
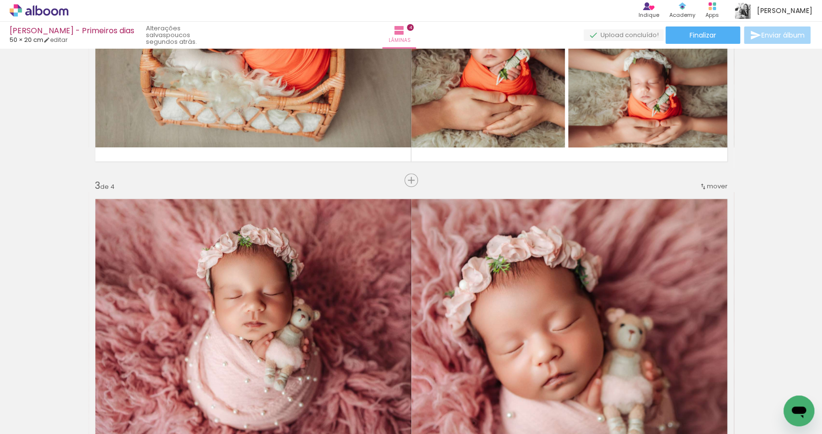
click at [709, 187] on span "mover" at bounding box center [717, 186] width 21 height 9
click at [686, 183] on span "antes da" at bounding box center [675, 185] width 28 height 16
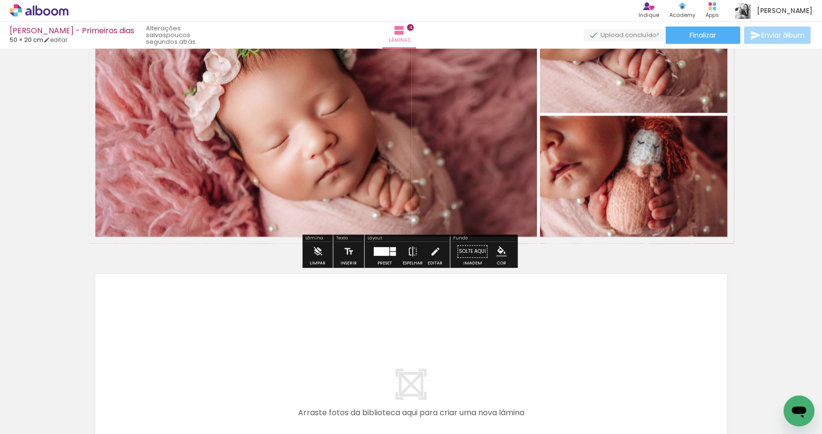
scroll to position [729, 0]
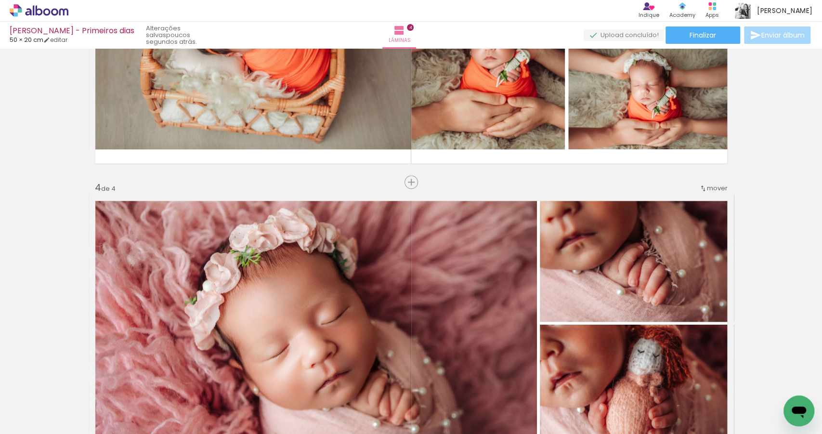
click at [702, 188] on iron-icon at bounding box center [703, 189] width 8 height 8
click at [681, 205] on span "antes da" at bounding box center [675, 203] width 28 height 16
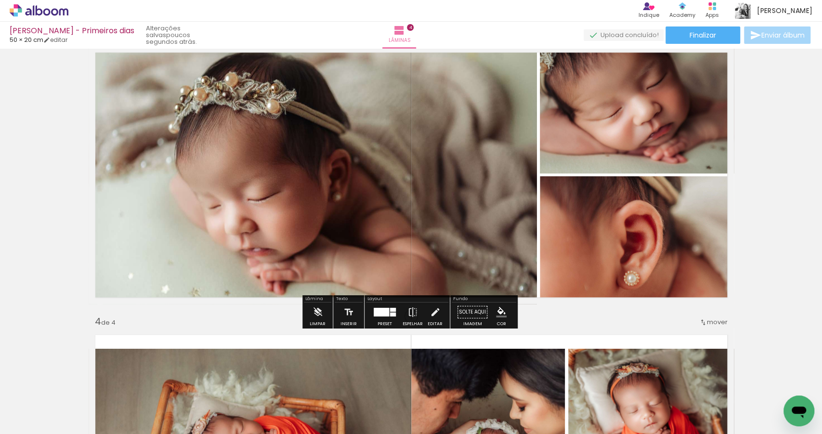
scroll to position [632, 0]
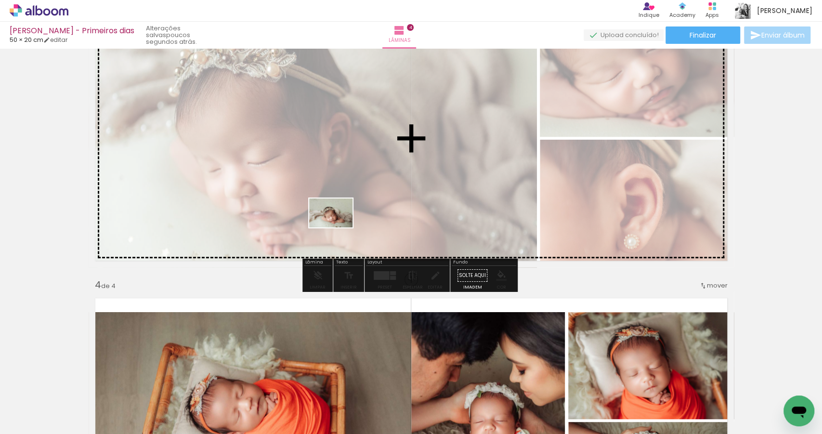
drag, startPoint x: 112, startPoint y: 397, endPoint x: 338, endPoint y: 227, distance: 282.8
click at [338, 227] on quentale-workspace at bounding box center [411, 217] width 822 height 434
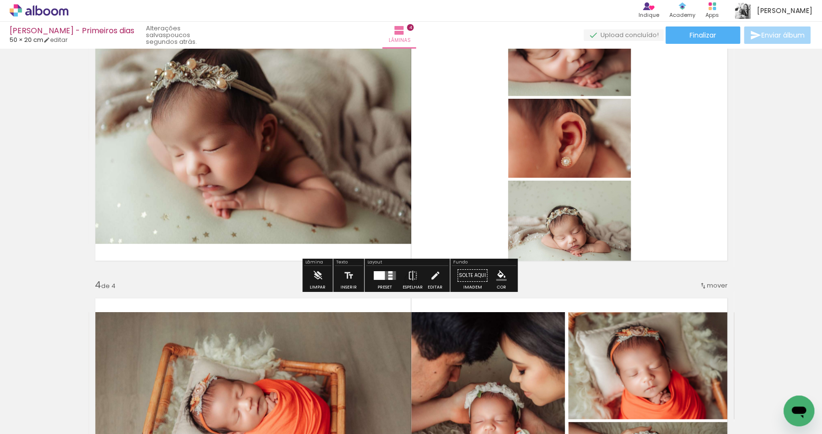
scroll to position [539, 0]
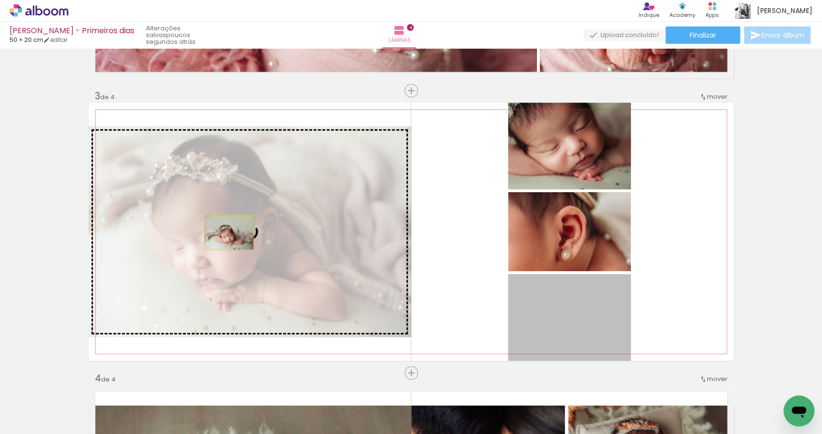
drag, startPoint x: 570, startPoint y: 325, endPoint x: 222, endPoint y: 230, distance: 361.6
click at [0, 0] on slot at bounding box center [0, 0] width 0 height 0
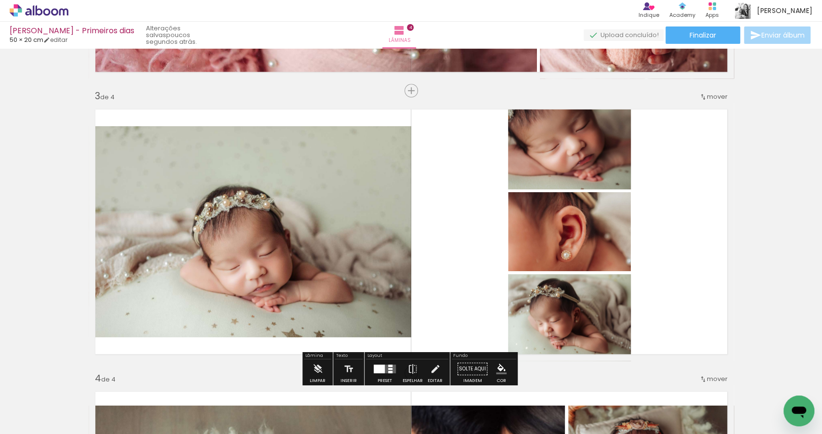
click at [383, 367] on quentale-layouter at bounding box center [385, 369] width 22 height 9
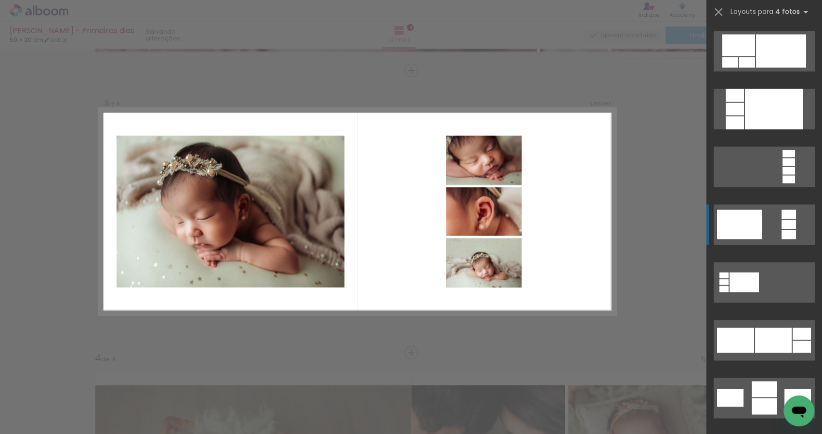
scroll to position [3348, 0]
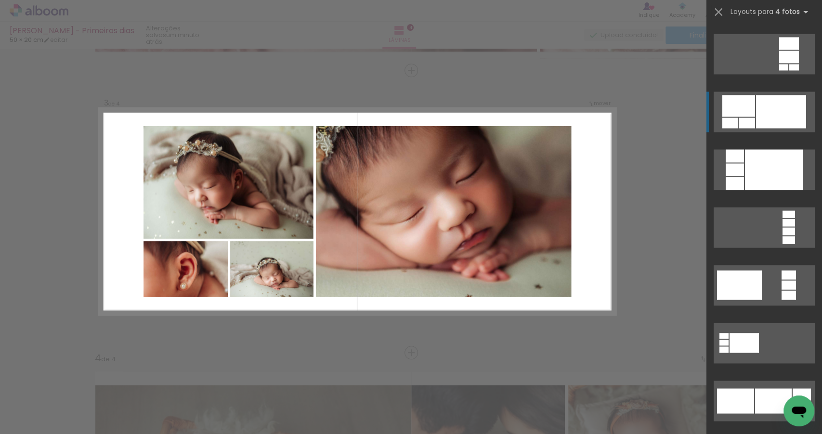
click at [781, 107] on div at bounding box center [781, 111] width 50 height 33
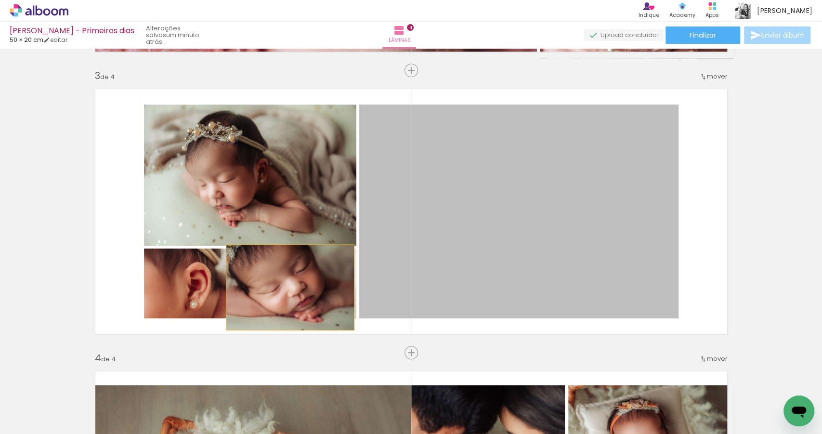
drag, startPoint x: 490, startPoint y: 238, endPoint x: 288, endPoint y: 287, distance: 208.0
click at [0, 0] on slot at bounding box center [0, 0] width 0 height 0
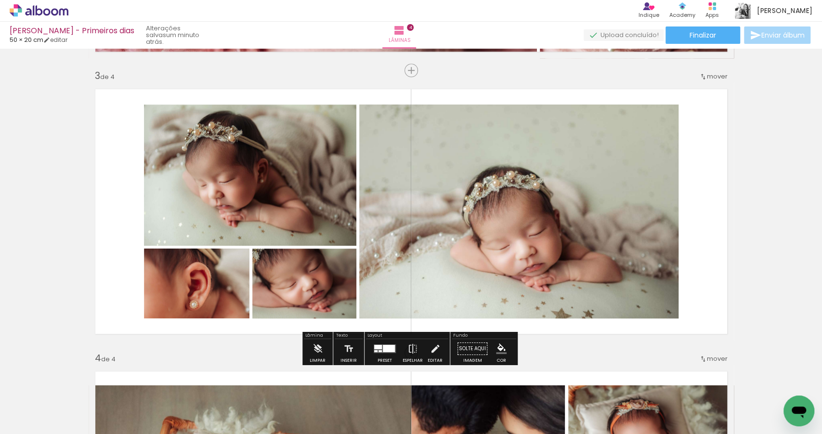
click at [387, 348] on div at bounding box center [389, 348] width 12 height 7
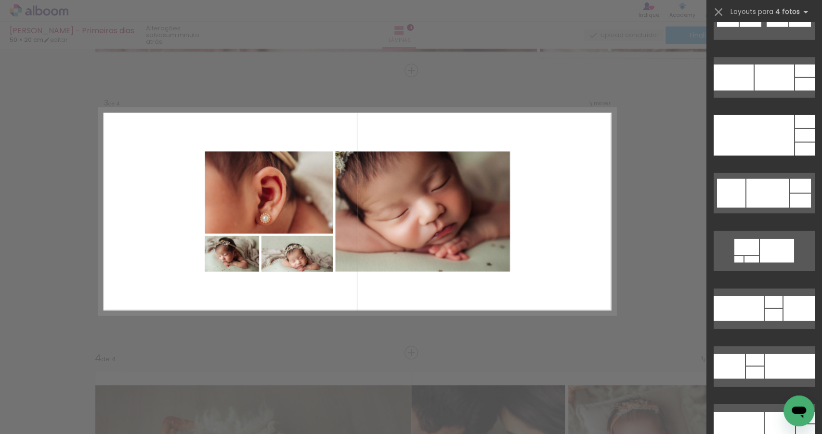
scroll to position [4430, 0]
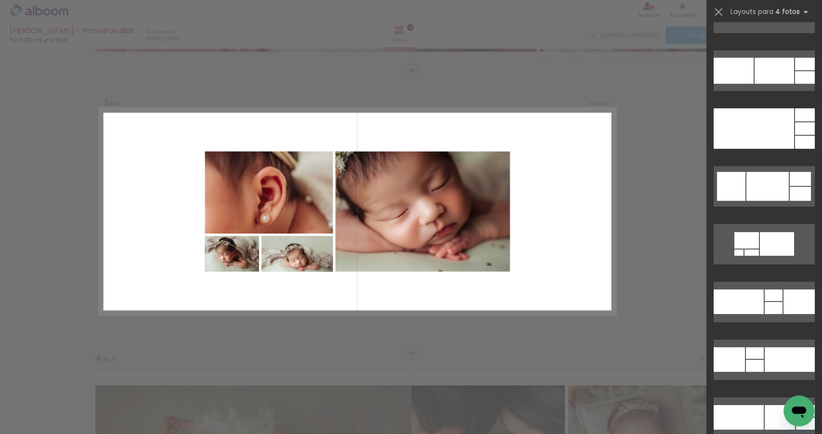
click at [656, 241] on div "Confirmar Cancelar" at bounding box center [411, 207] width 822 height 1435
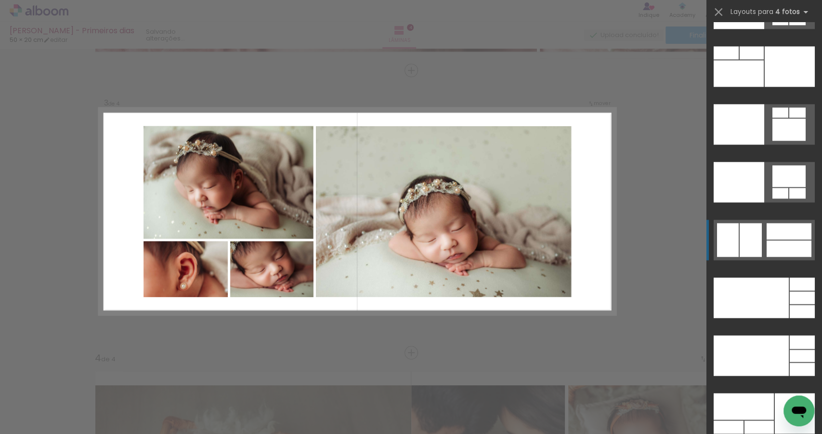
scroll to position [20490, 0]
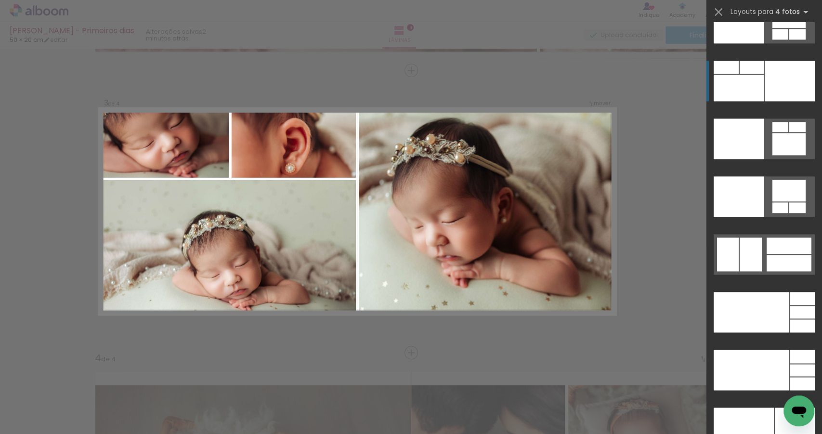
click at [789, 83] on div at bounding box center [790, 81] width 50 height 40
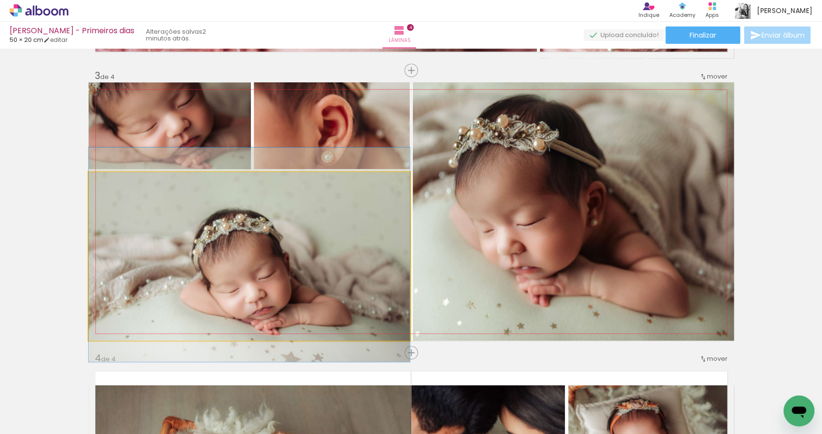
drag, startPoint x: 300, startPoint y: 265, endPoint x: 529, endPoint y: 244, distance: 230.3
click at [0, 0] on slot at bounding box center [0, 0] width 0 height 0
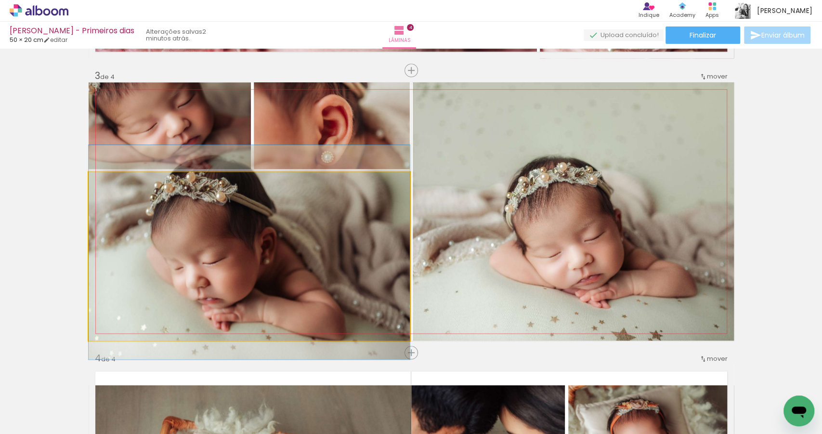
drag, startPoint x: 248, startPoint y: 263, endPoint x: 252, endPoint y: 259, distance: 5.8
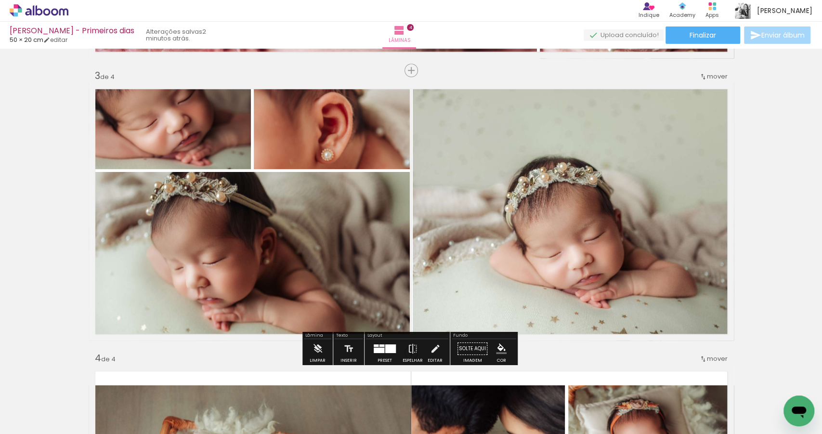
click at [385, 350] on div at bounding box center [390, 348] width 11 height 9
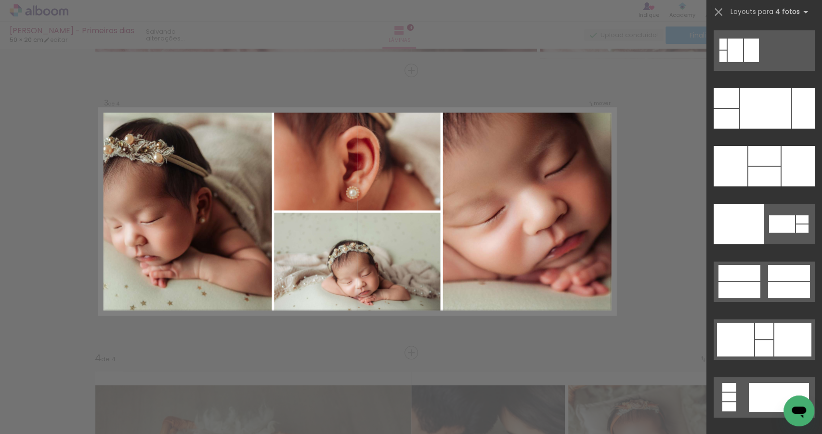
scroll to position [19574, 0]
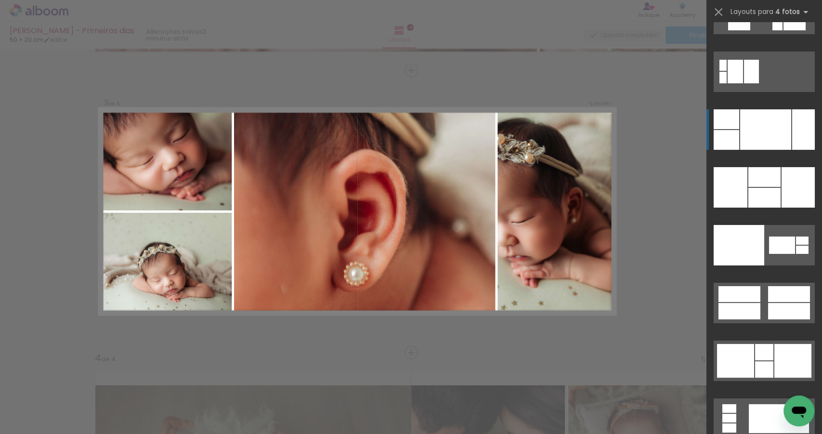
click at [792, 141] on div at bounding box center [803, 129] width 23 height 40
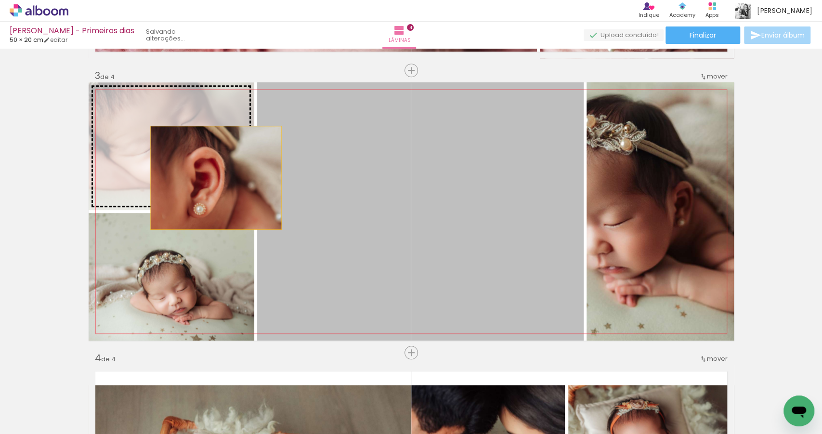
drag, startPoint x: 419, startPoint y: 242, endPoint x: 213, endPoint y: 177, distance: 216.0
click at [0, 0] on slot at bounding box center [0, 0] width 0 height 0
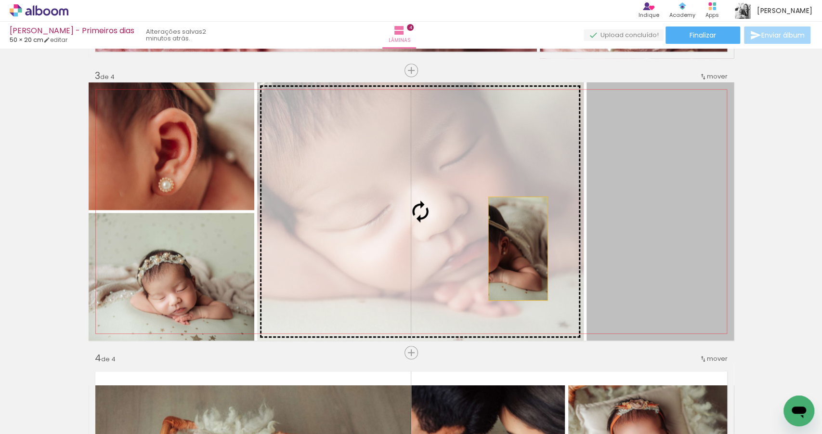
drag, startPoint x: 633, startPoint y: 260, endPoint x: 471, endPoint y: 249, distance: 162.2
click at [0, 0] on slot at bounding box center [0, 0] width 0 height 0
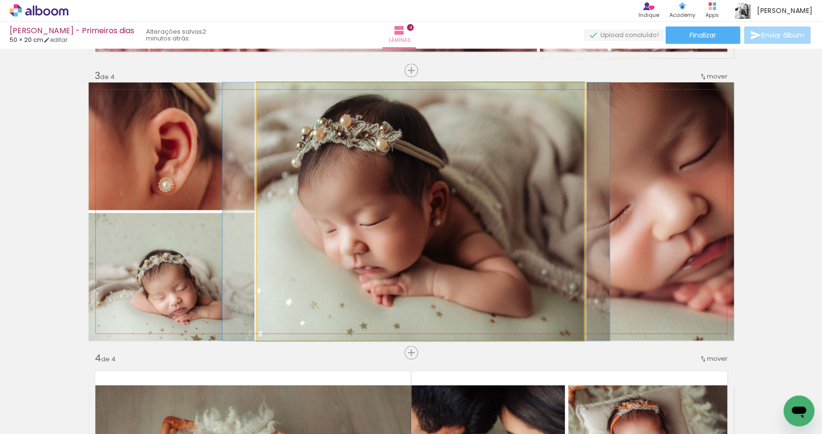
drag, startPoint x: 453, startPoint y: 256, endPoint x: 439, endPoint y: 262, distance: 15.4
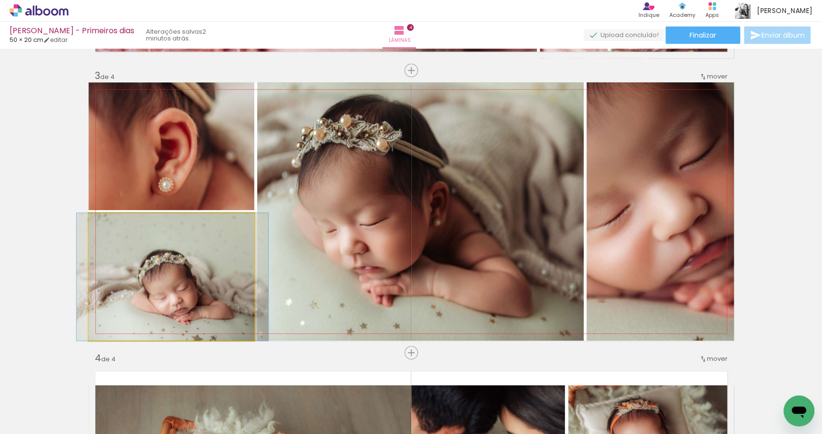
drag, startPoint x: 195, startPoint y: 282, endPoint x: 196, endPoint y: 273, distance: 8.7
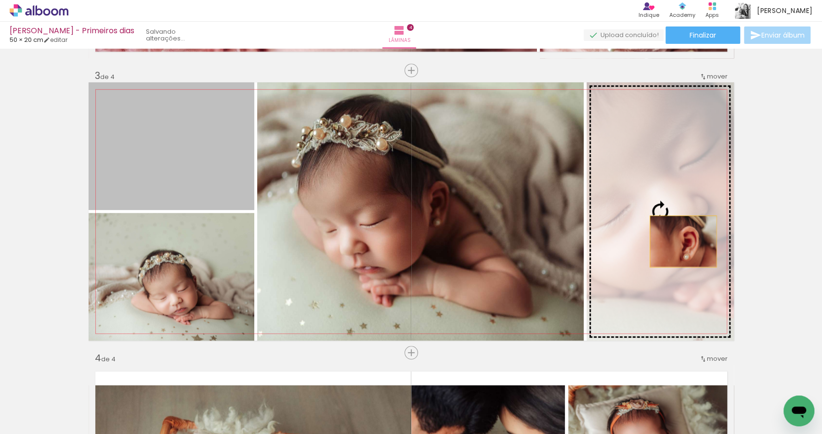
drag, startPoint x: 211, startPoint y: 171, endPoint x: 681, endPoint y: 241, distance: 474.8
click at [0, 0] on slot at bounding box center [0, 0] width 0 height 0
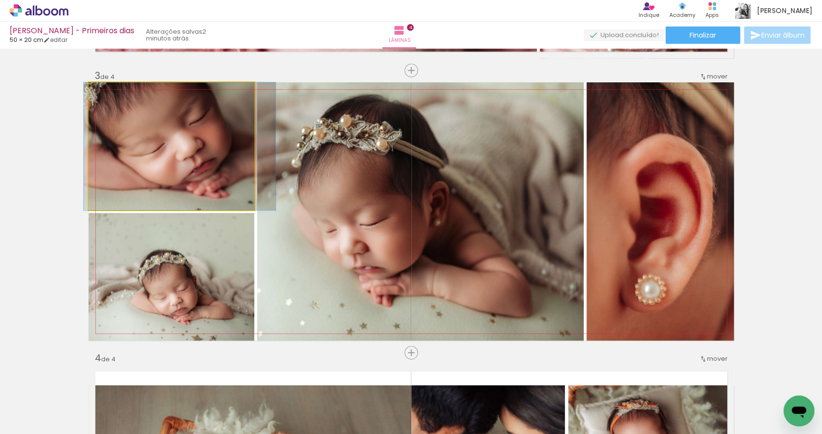
drag, startPoint x: 208, startPoint y: 177, endPoint x: 216, endPoint y: 183, distance: 9.6
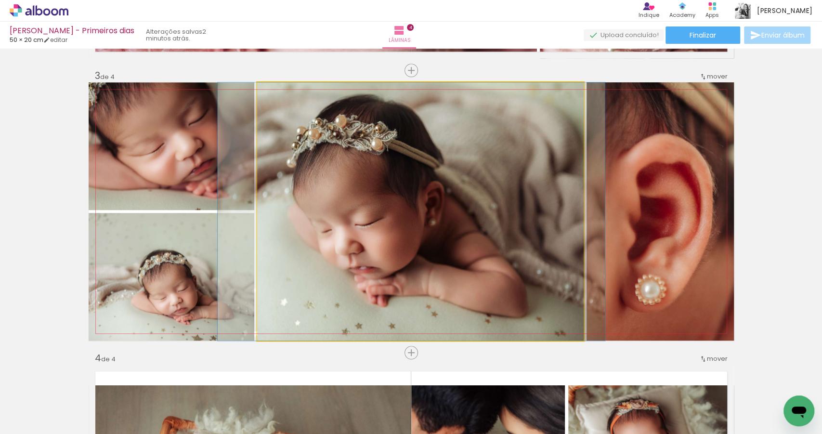
drag, startPoint x: 342, startPoint y: 229, endPoint x: 336, endPoint y: 229, distance: 5.3
click at [336, 229] on quentale-photo at bounding box center [420, 211] width 327 height 258
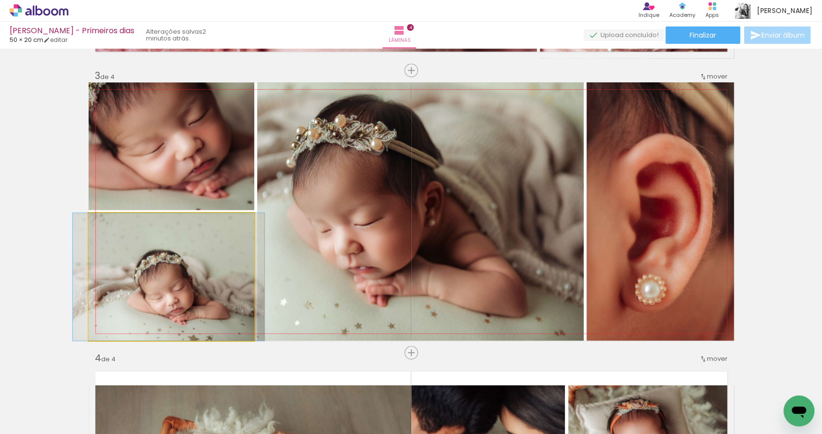
drag, startPoint x: 193, startPoint y: 299, endPoint x: 189, endPoint y: 290, distance: 9.5
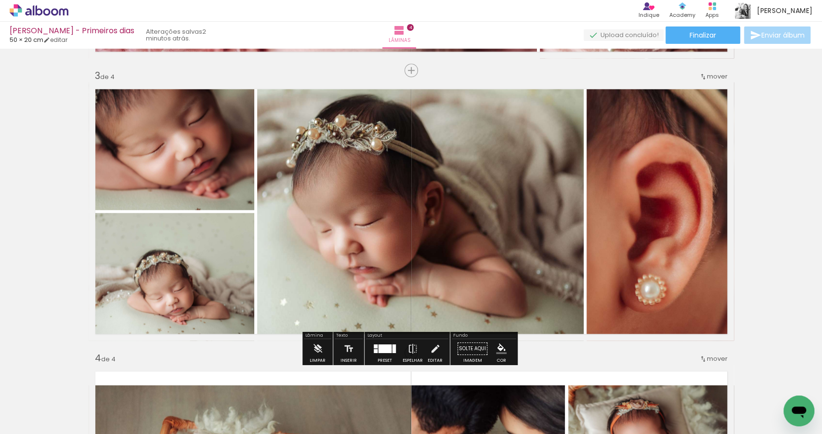
click at [390, 349] on quentale-layouter at bounding box center [385, 348] width 22 height 9
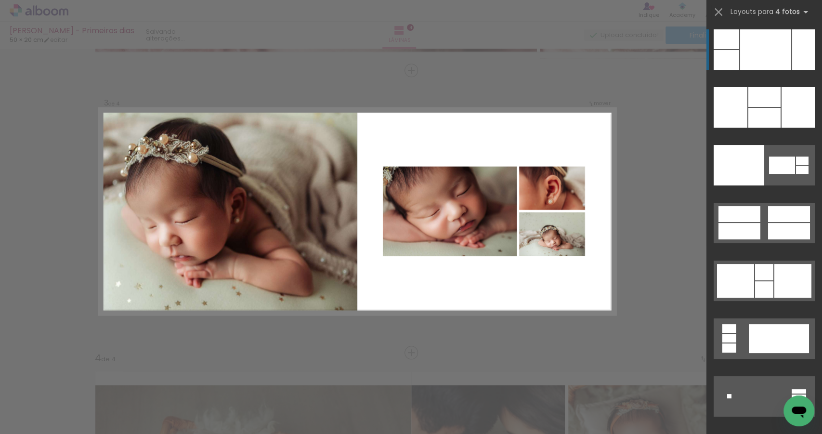
scroll to position [559, 0]
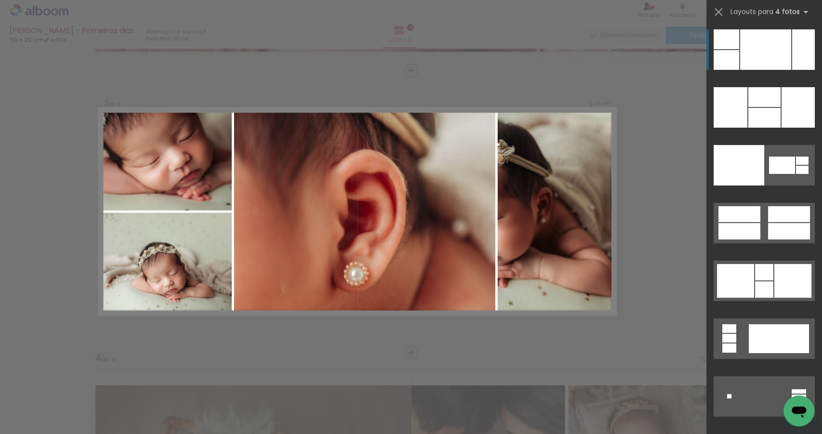
click at [693, 84] on div "Confirmar Cancelar" at bounding box center [411, 207] width 822 height 1435
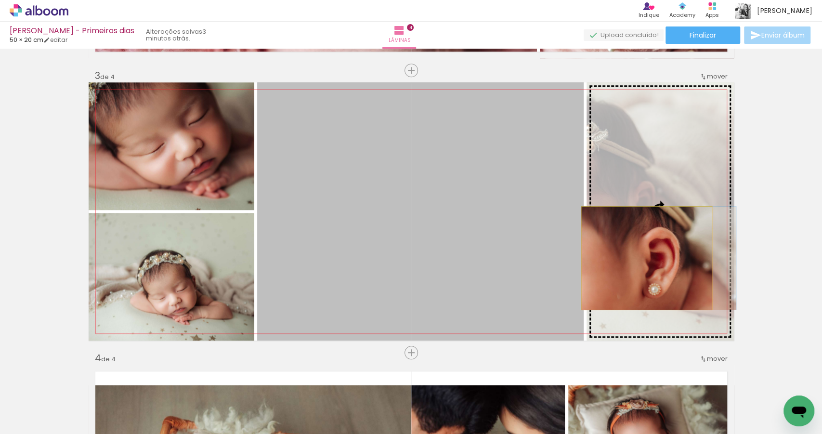
drag, startPoint x: 527, startPoint y: 258, endPoint x: 644, endPoint y: 258, distance: 117.5
click at [0, 0] on slot at bounding box center [0, 0] width 0 height 0
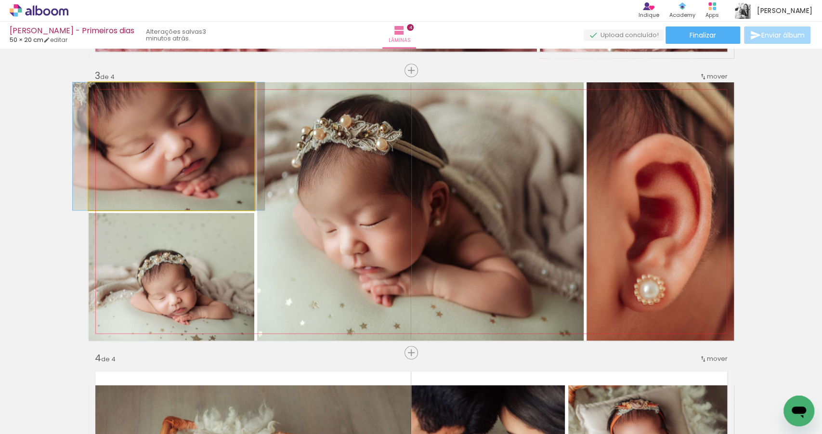
drag, startPoint x: 200, startPoint y: 159, endPoint x: 189, endPoint y: 159, distance: 10.6
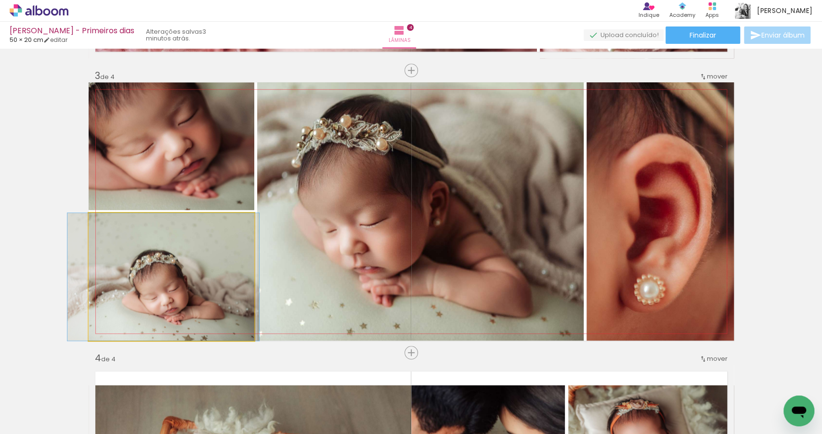
drag, startPoint x: 193, startPoint y: 302, endPoint x: 185, endPoint y: 299, distance: 8.7
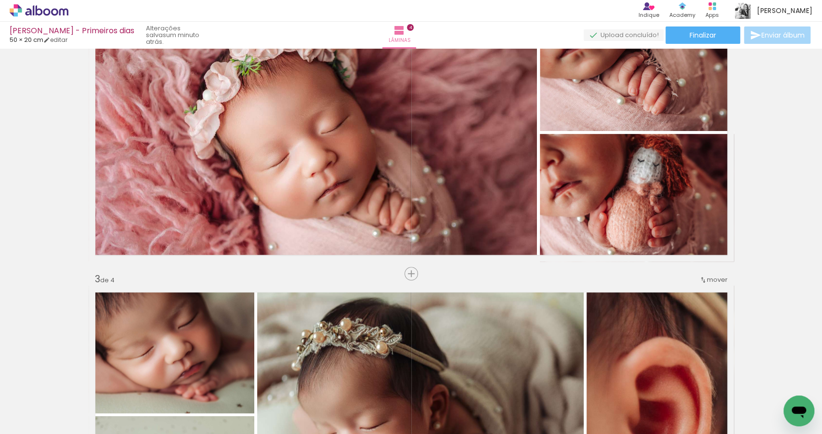
scroll to position [354, 0]
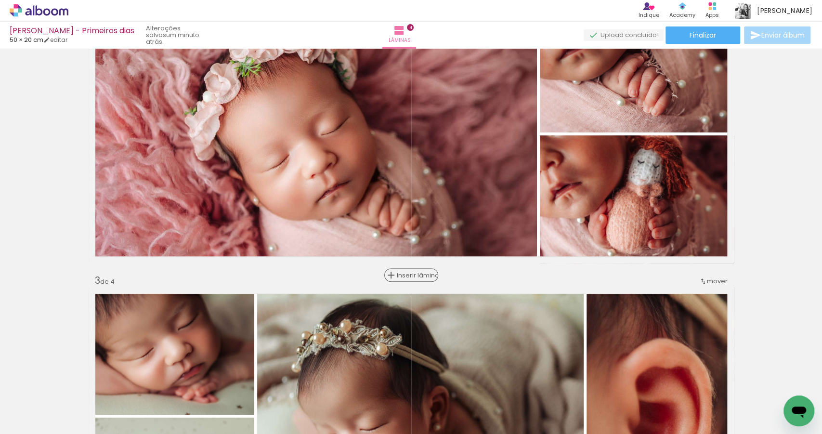
click at [406, 274] on span "Inserir lâmina" at bounding box center [416, 275] width 38 height 6
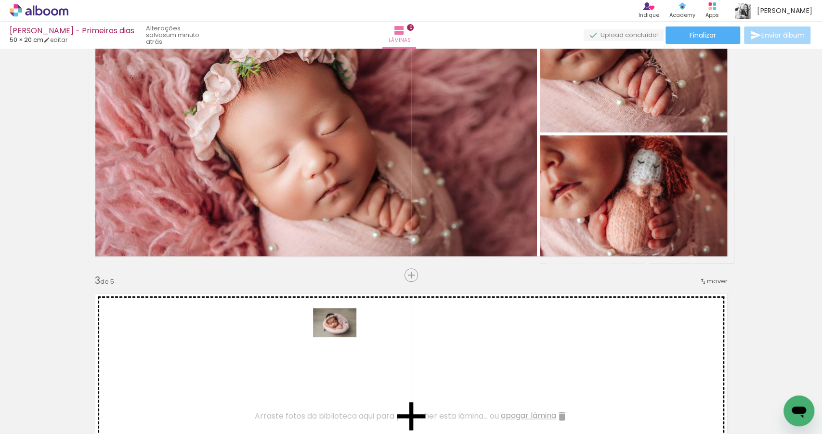
drag, startPoint x: 770, startPoint y: 398, endPoint x: 330, endPoint y: 341, distance: 443.1
click at [330, 341] on quentale-workspace at bounding box center [411, 217] width 822 height 434
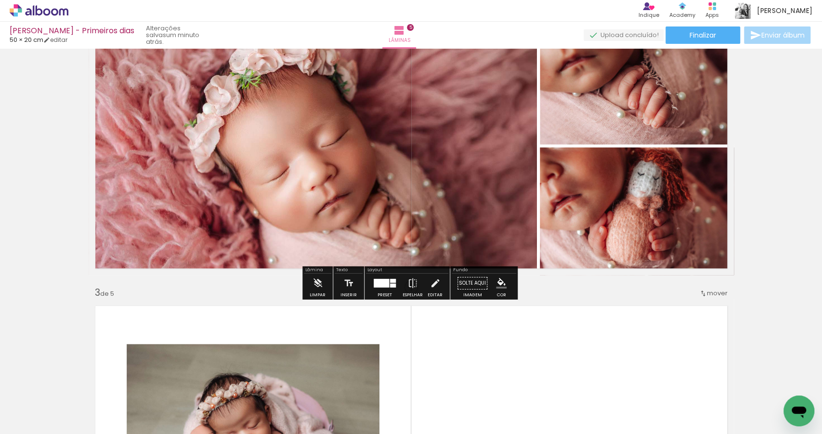
scroll to position [393, 0]
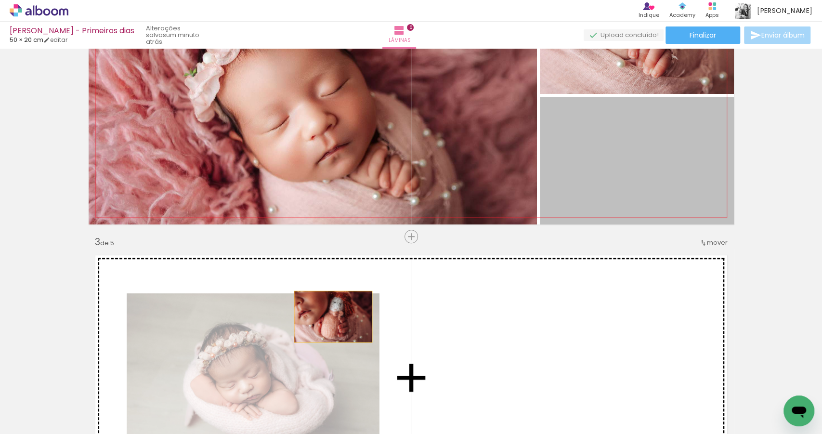
drag, startPoint x: 601, startPoint y: 189, endPoint x: 330, endPoint y: 316, distance: 299.3
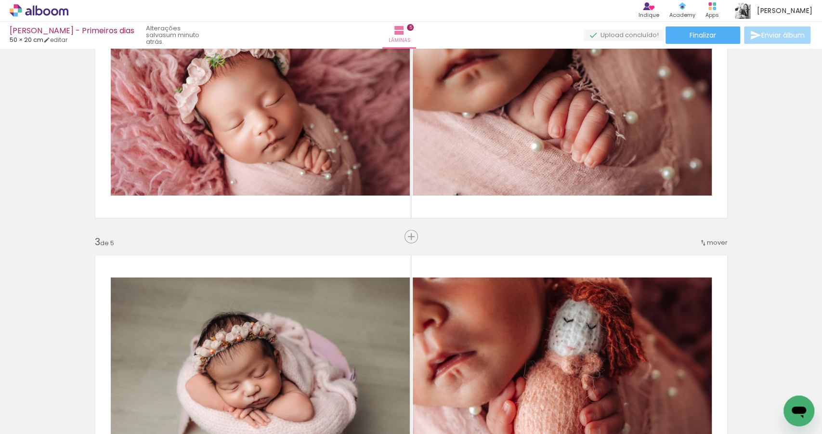
scroll to position [501, 0]
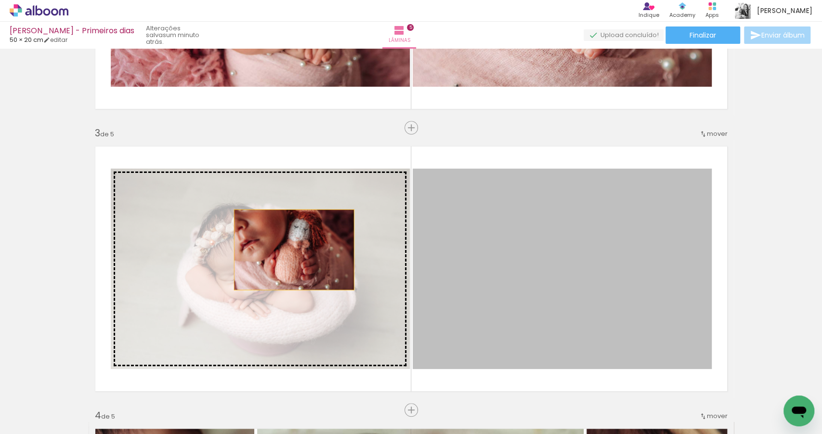
drag, startPoint x: 508, startPoint y: 253, endPoint x: 280, endPoint y: 248, distance: 227.9
click at [0, 0] on slot at bounding box center [0, 0] width 0 height 0
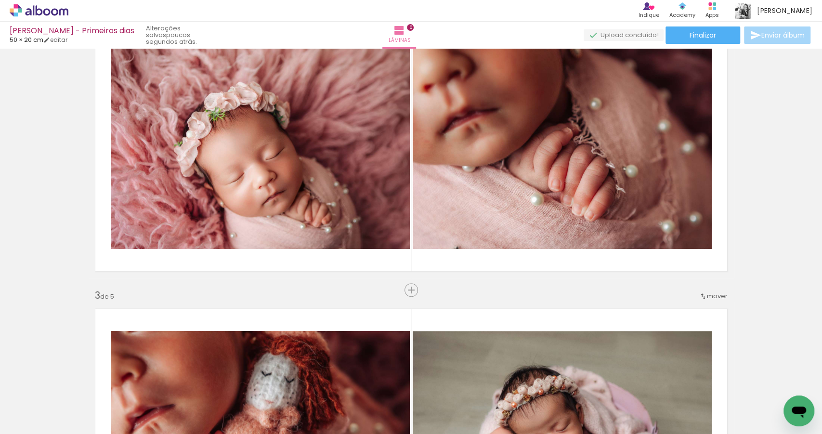
scroll to position [339, 0]
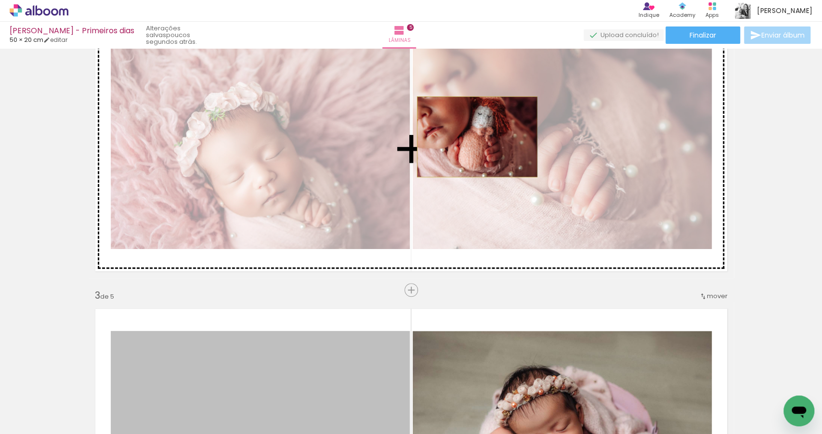
drag, startPoint x: 323, startPoint y: 352, endPoint x: 474, endPoint y: 137, distance: 263.0
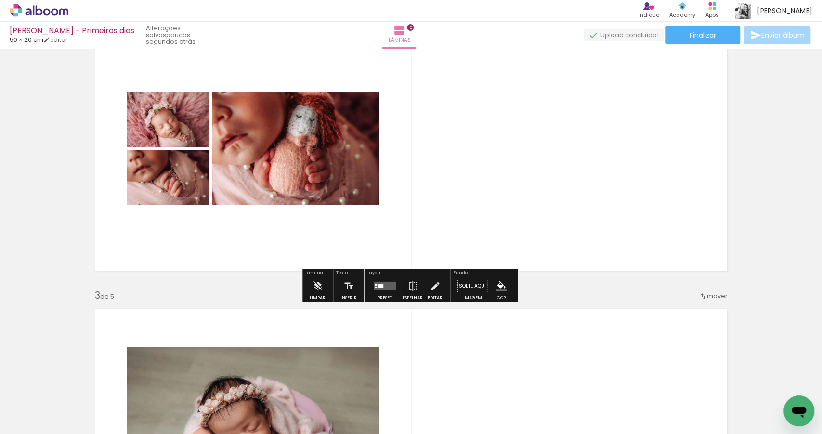
click at [384, 287] on quentale-layouter at bounding box center [385, 286] width 22 height 9
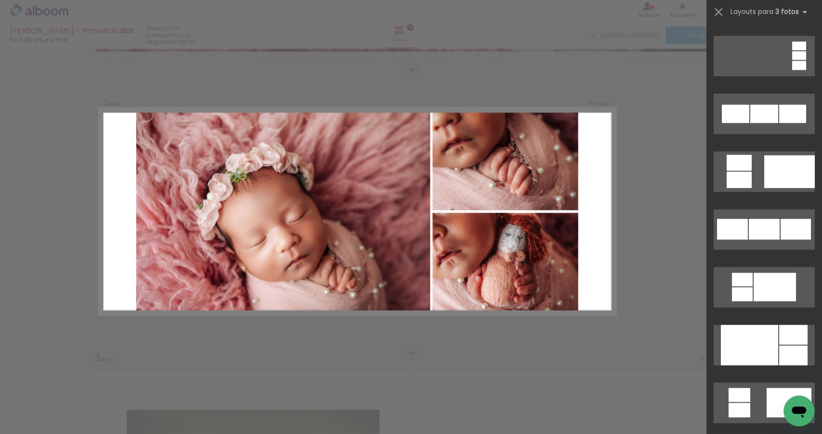
scroll to position [809, 0]
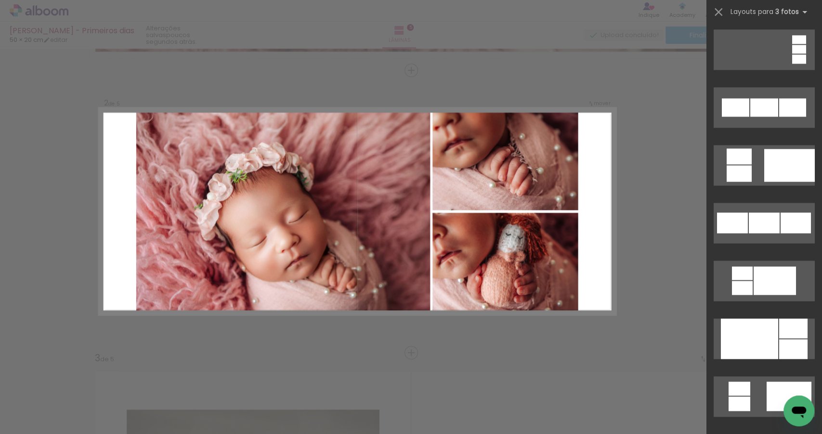
click at [771, 339] on div at bounding box center [749, 338] width 57 height 40
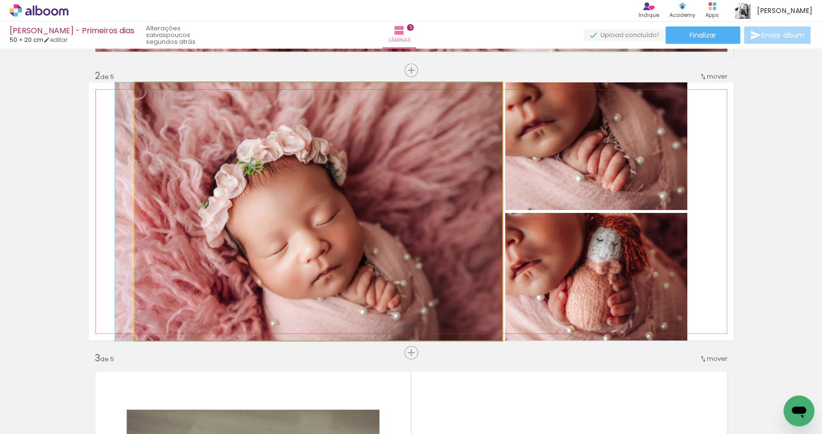
drag, startPoint x: 411, startPoint y: 255, endPoint x: 387, endPoint y: 254, distance: 24.6
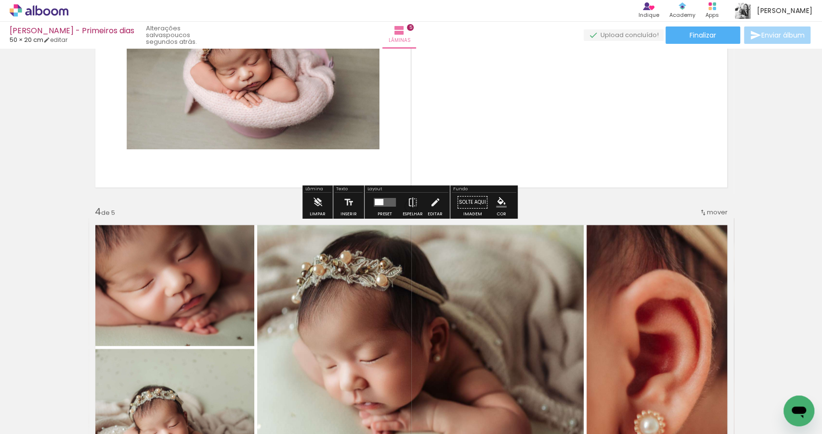
scroll to position [843, 0]
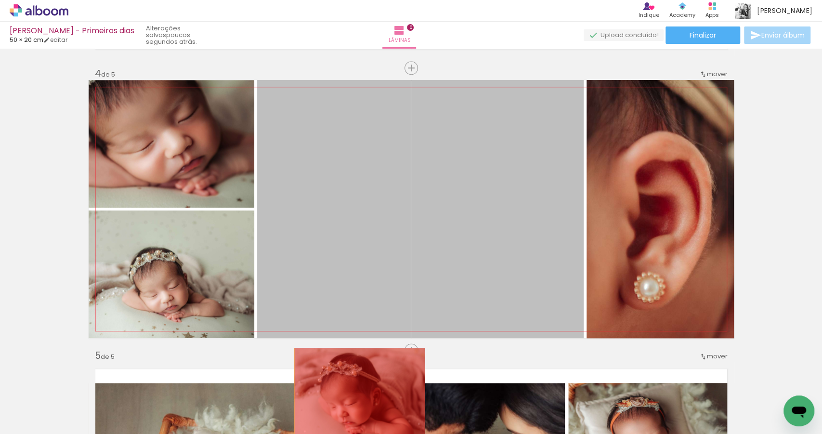
drag, startPoint x: 336, startPoint y: 198, endPoint x: 357, endPoint y: 400, distance: 203.4
click at [357, 400] on quentale-workspace at bounding box center [411, 217] width 822 height 434
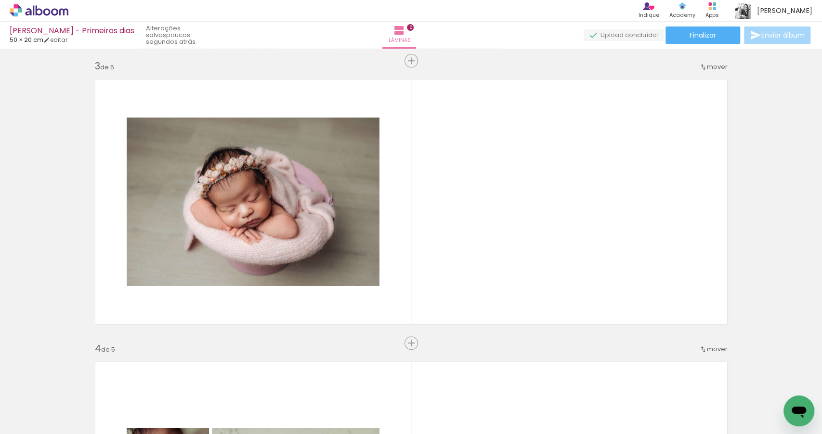
scroll to position [0, 0]
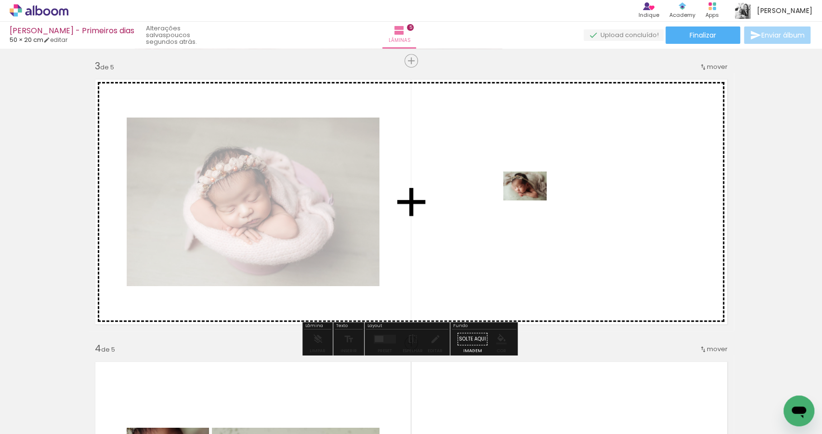
drag, startPoint x: 150, startPoint y: 404, endPoint x: 532, endPoint y: 200, distance: 433.6
click at [532, 200] on quentale-workspace at bounding box center [411, 217] width 822 height 434
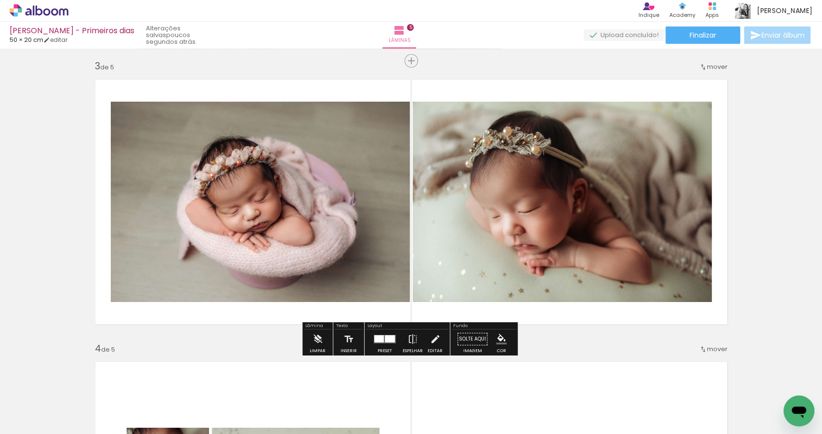
click at [385, 341] on div at bounding box center [390, 338] width 10 height 7
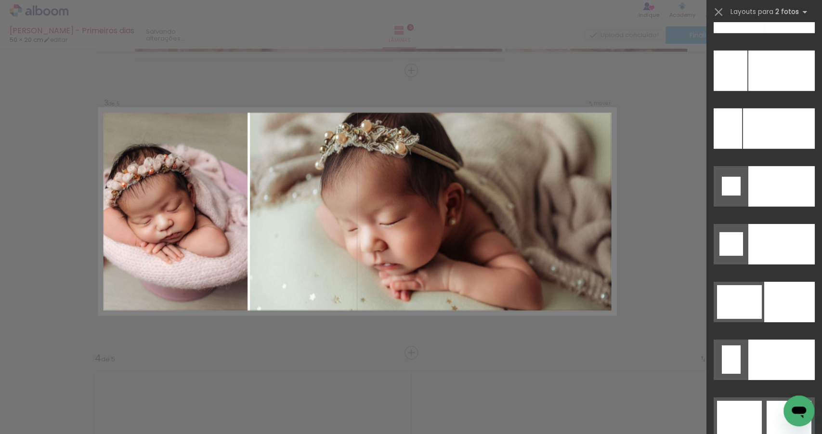
scroll to position [4276, 0]
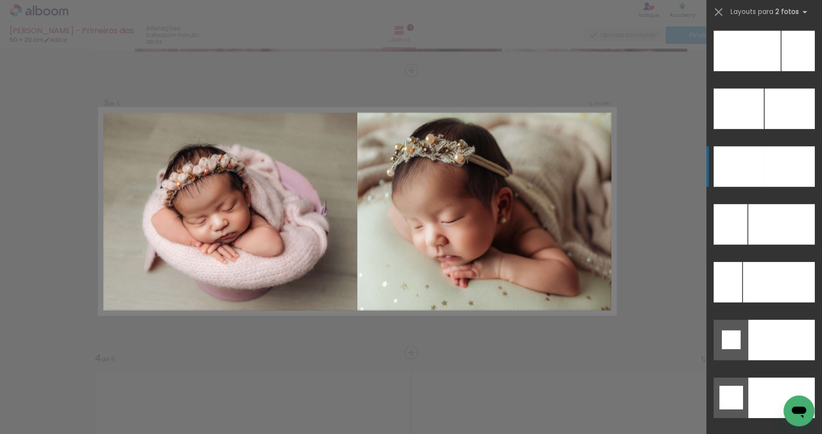
drag, startPoint x: 782, startPoint y: 163, endPoint x: 772, endPoint y: 168, distance: 11.2
click at [782, 163] on div at bounding box center [789, 166] width 51 height 40
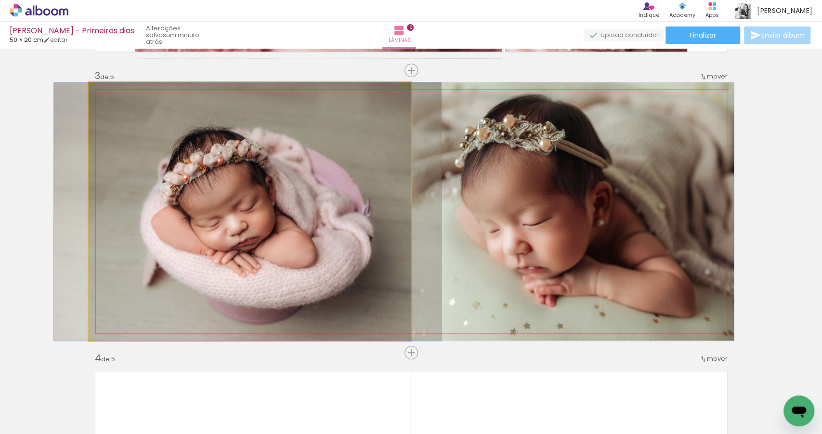
click at [283, 245] on quentale-photo at bounding box center [250, 211] width 323 height 258
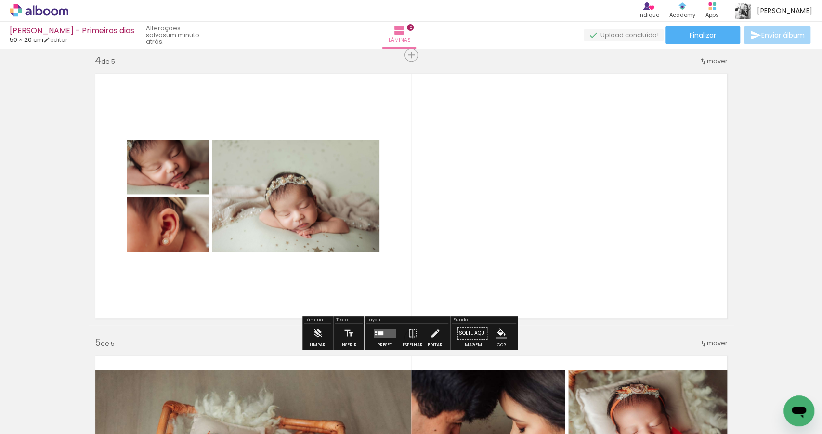
scroll to position [863, 0]
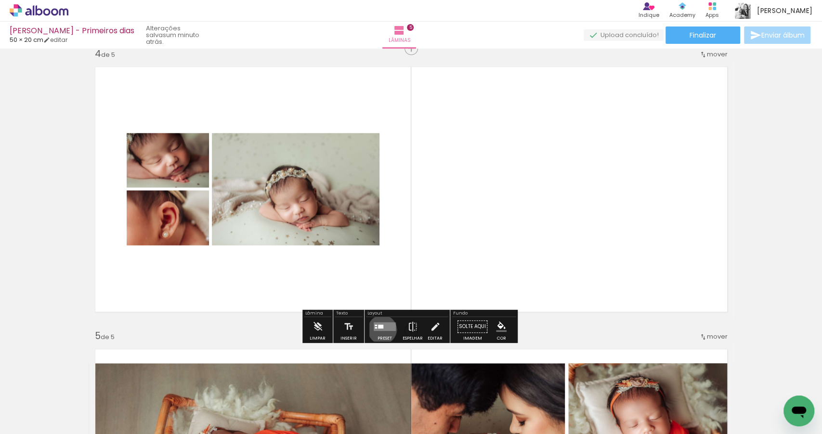
click at [380, 329] on quentale-layouter at bounding box center [385, 326] width 22 height 9
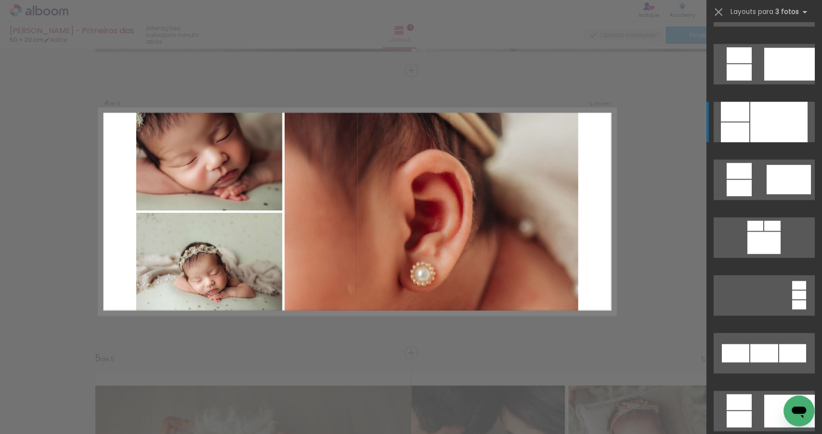
scroll to position [820, 0]
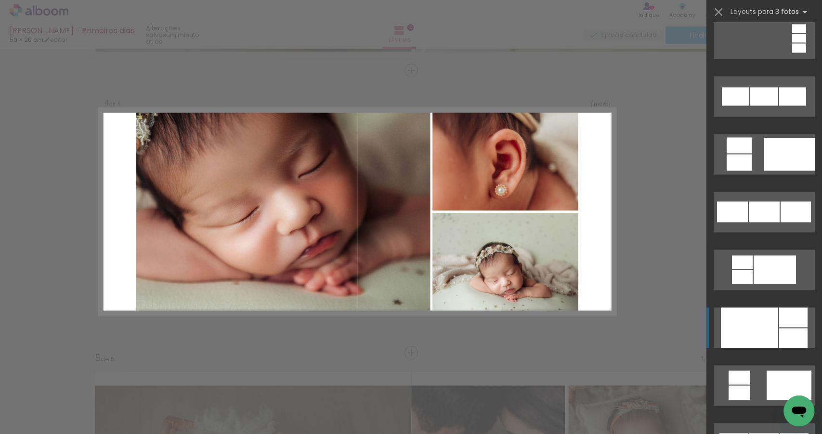
drag, startPoint x: 776, startPoint y: 329, endPoint x: 758, endPoint y: 331, distance: 18.1
click at [775, 329] on div at bounding box center [749, 327] width 57 height 40
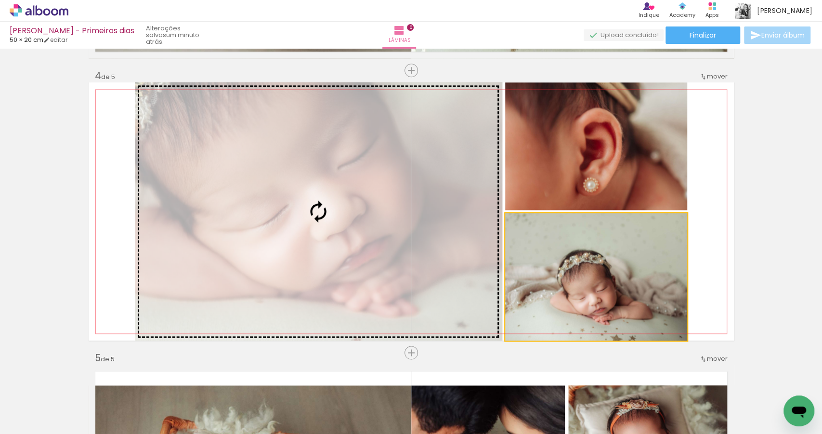
drag, startPoint x: 563, startPoint y: 309, endPoint x: 392, endPoint y: 291, distance: 171.5
click at [0, 0] on slot at bounding box center [0, 0] width 0 height 0
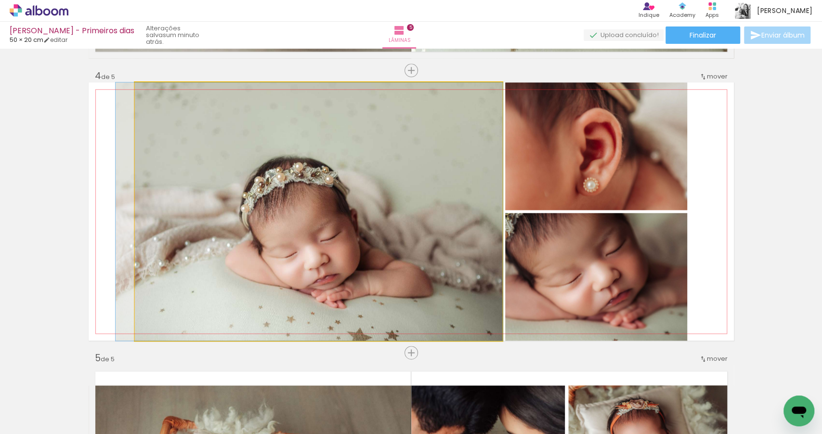
drag, startPoint x: 348, startPoint y: 270, endPoint x: 340, endPoint y: 269, distance: 8.2
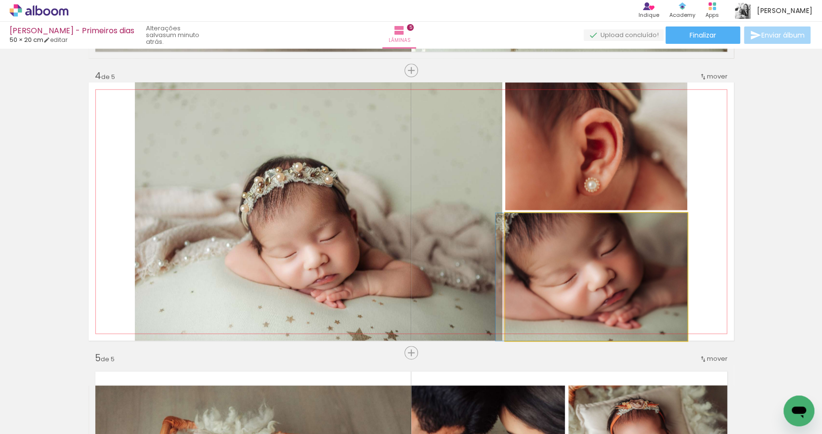
drag, startPoint x: 616, startPoint y: 266, endPoint x: 608, endPoint y: 266, distance: 7.7
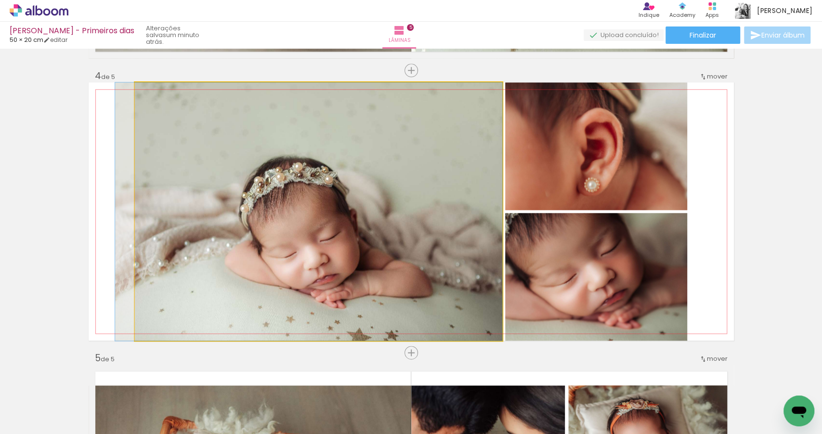
drag, startPoint x: 371, startPoint y: 246, endPoint x: 358, endPoint y: 245, distance: 13.0
drag, startPoint x: 354, startPoint y: 245, endPoint x: 347, endPoint y: 245, distance: 6.3
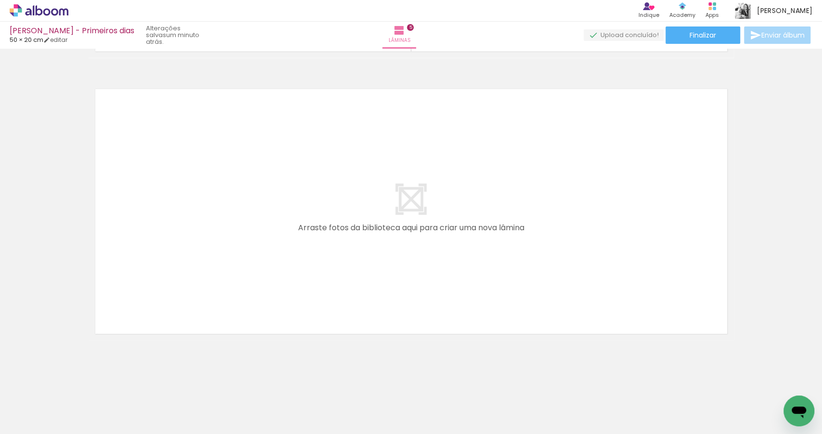
scroll to position [0, 1094]
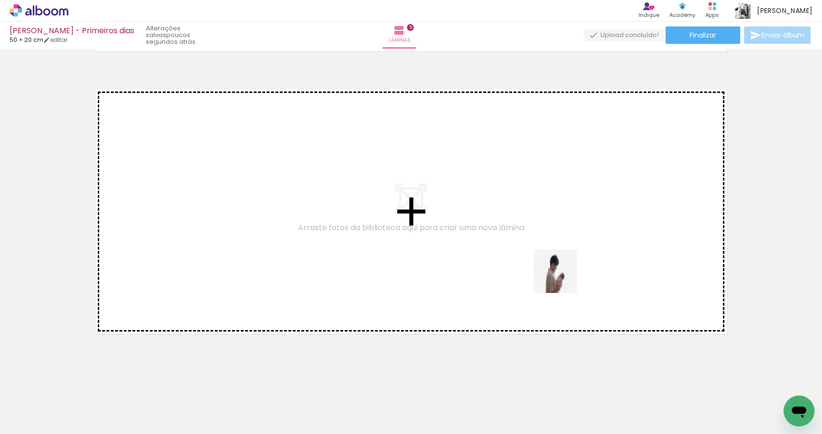
drag, startPoint x: 632, startPoint y: 401, endPoint x: 538, endPoint y: 248, distance: 179.7
click at [538, 248] on quentale-workspace at bounding box center [411, 217] width 822 height 434
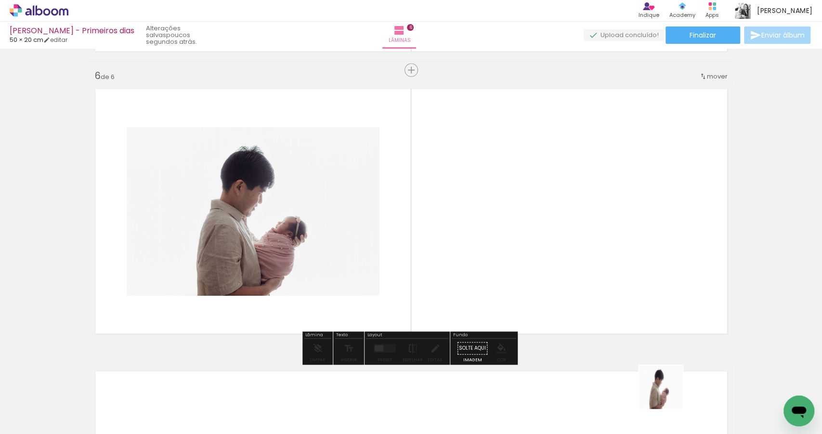
drag, startPoint x: 668, startPoint y: 395, endPoint x: 570, endPoint y: 260, distance: 166.5
click at [570, 260] on quentale-workspace at bounding box center [411, 217] width 822 height 434
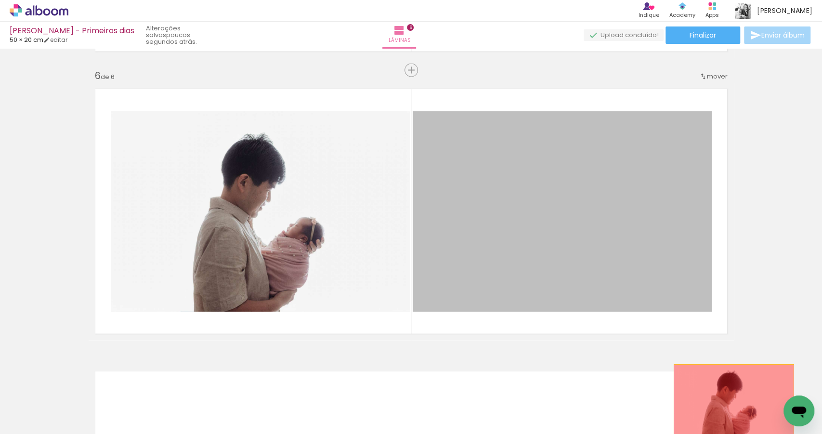
drag, startPoint x: 525, startPoint y: 203, endPoint x: 732, endPoint y: 407, distance: 290.2
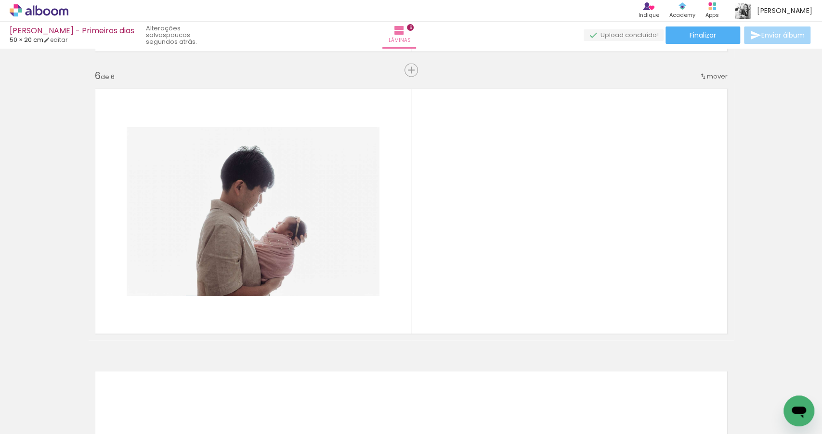
click at [657, 383] on iron-icon at bounding box center [654, 382] width 10 height 10
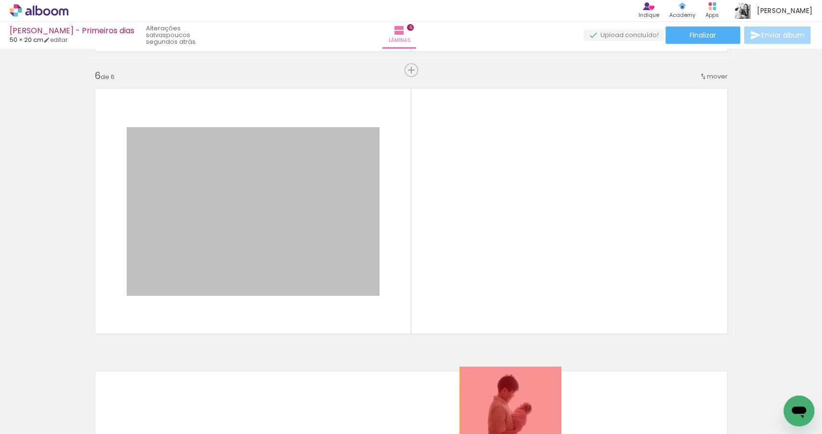
drag, startPoint x: 220, startPoint y: 211, endPoint x: 508, endPoint y: 400, distance: 344.4
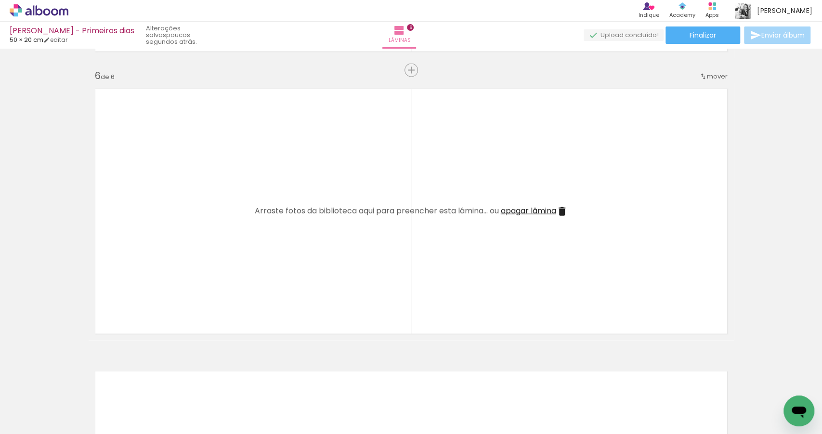
scroll to position [0, 566]
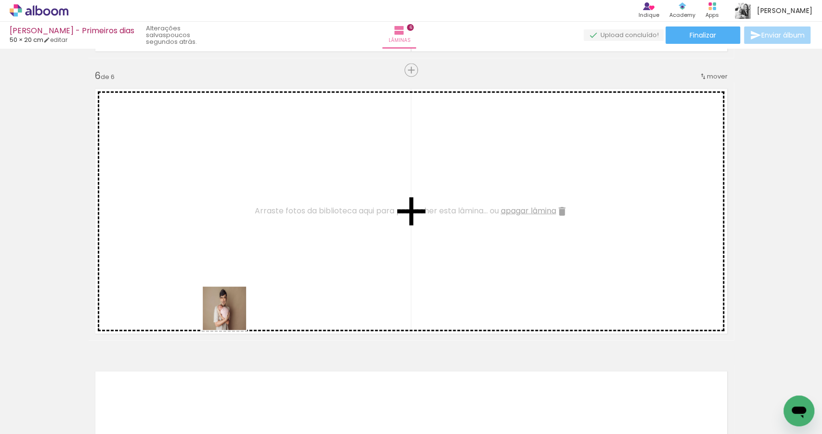
drag, startPoint x: 246, startPoint y: 406, endPoint x: 235, endPoint y: 310, distance: 96.1
click at [227, 296] on quentale-workspace at bounding box center [411, 217] width 822 height 434
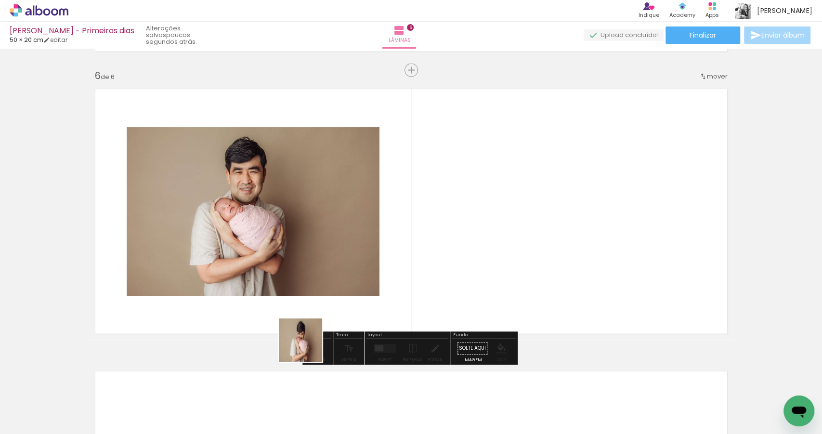
drag, startPoint x: 276, startPoint y: 403, endPoint x: 362, endPoint y: 268, distance: 159.9
click at [361, 266] on quentale-workspace at bounding box center [411, 217] width 822 height 434
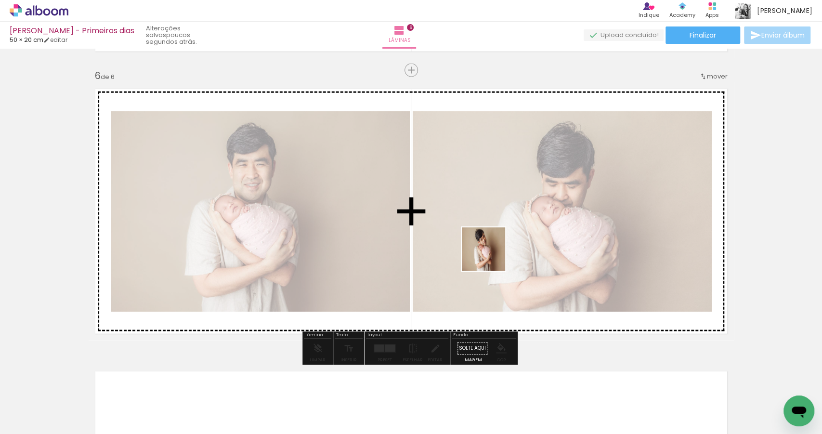
drag, startPoint x: 344, startPoint y: 403, endPoint x: 491, endPoint y: 255, distance: 208.5
click at [491, 255] on quentale-workspace at bounding box center [411, 217] width 822 height 434
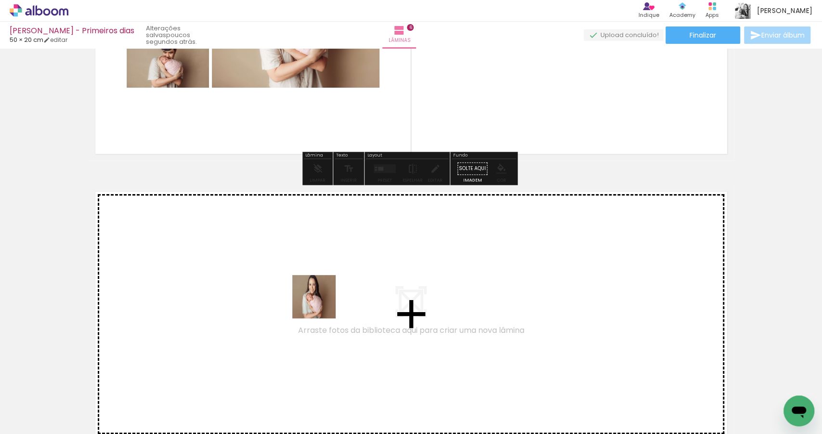
drag, startPoint x: 394, startPoint y: 392, endPoint x: 321, endPoint y: 304, distance: 113.6
click at [321, 304] on quentale-workspace at bounding box center [411, 217] width 822 height 434
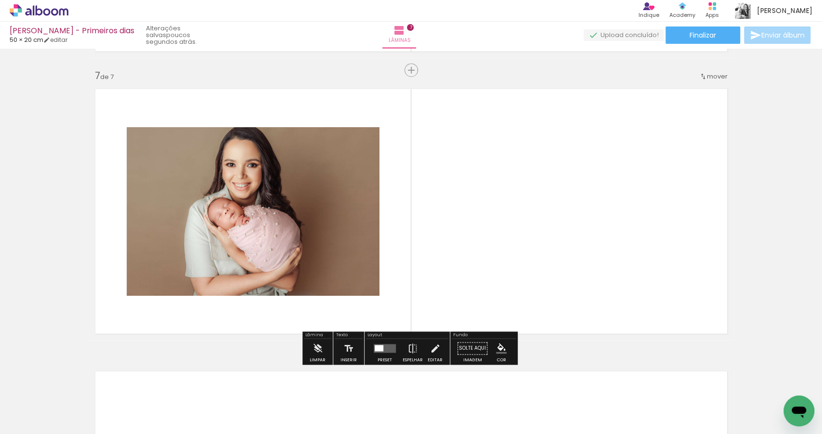
scroll to position [1688, 0]
drag, startPoint x: 454, startPoint y: 394, endPoint x: 466, endPoint y: 263, distance: 132.0
click at [466, 263] on quentale-workspace at bounding box center [411, 217] width 822 height 434
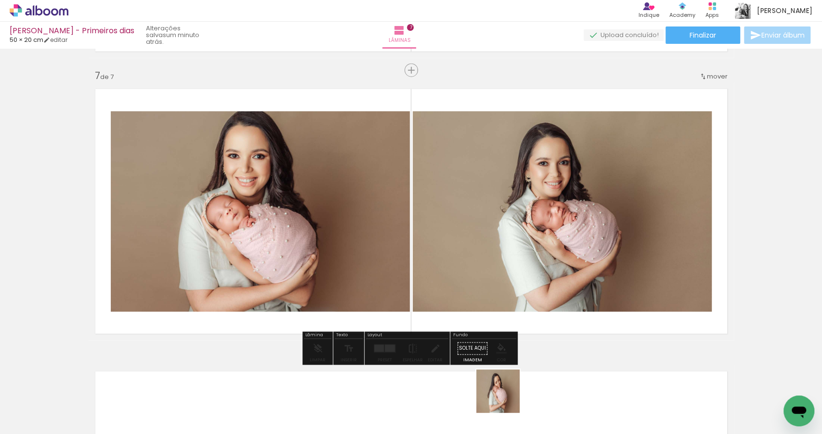
drag, startPoint x: 503, startPoint y: 409, endPoint x: 516, endPoint y: 237, distance: 172.9
click at [514, 244] on quentale-workspace at bounding box center [411, 217] width 822 height 434
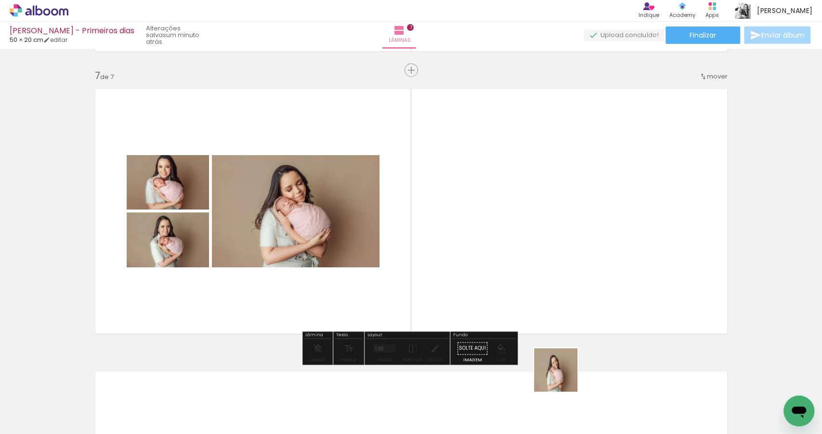
drag, startPoint x: 563, startPoint y: 409, endPoint x: 562, endPoint y: 235, distance: 174.4
click at [563, 238] on quentale-workspace at bounding box center [411, 217] width 822 height 434
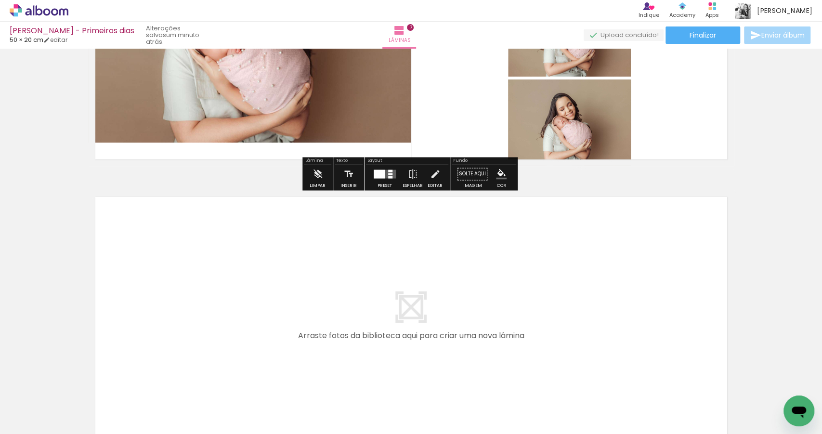
drag, startPoint x: 615, startPoint y: 403, endPoint x: 406, endPoint y: 273, distance: 246.6
click at [406, 273] on quentale-workspace at bounding box center [411, 217] width 822 height 434
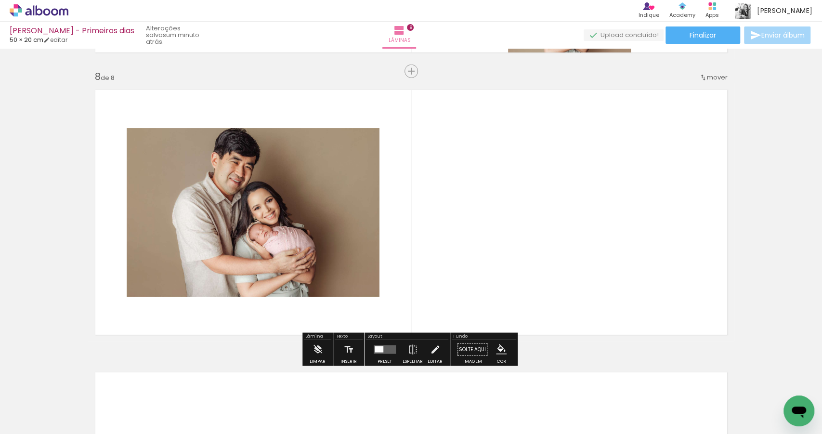
scroll to position [1970, 0]
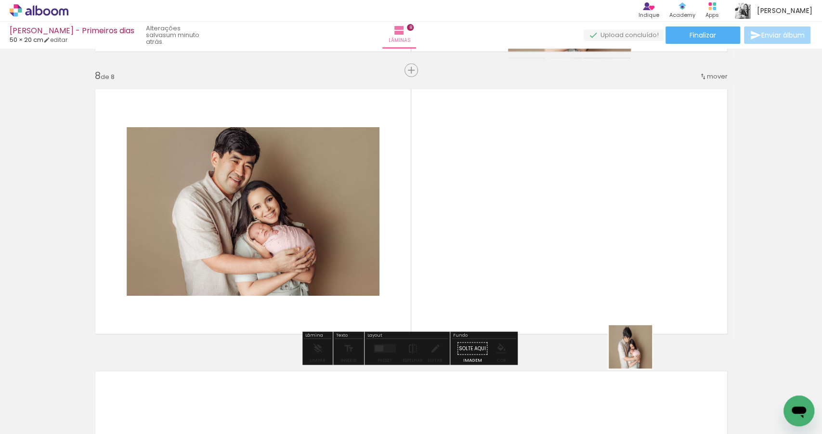
drag, startPoint x: 665, startPoint y: 406, endPoint x: 591, endPoint y: 261, distance: 162.7
click at [591, 261] on quentale-workspace at bounding box center [411, 217] width 822 height 434
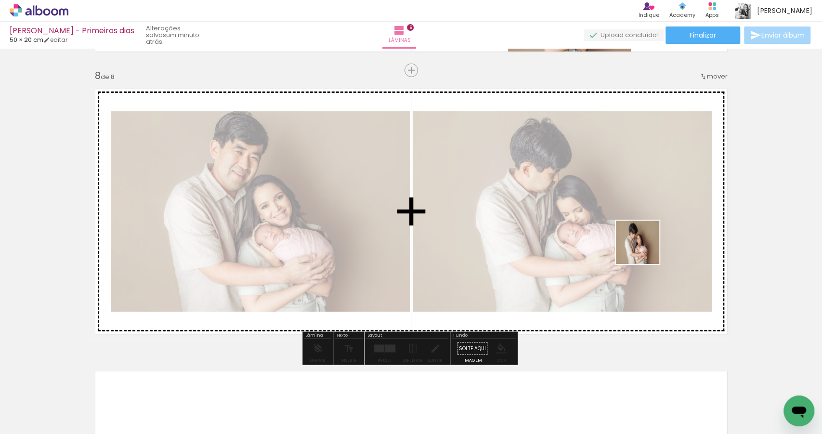
drag, startPoint x: 713, startPoint y: 395, endPoint x: 645, endPoint y: 250, distance: 160.6
click at [645, 250] on quentale-workspace at bounding box center [411, 217] width 822 height 434
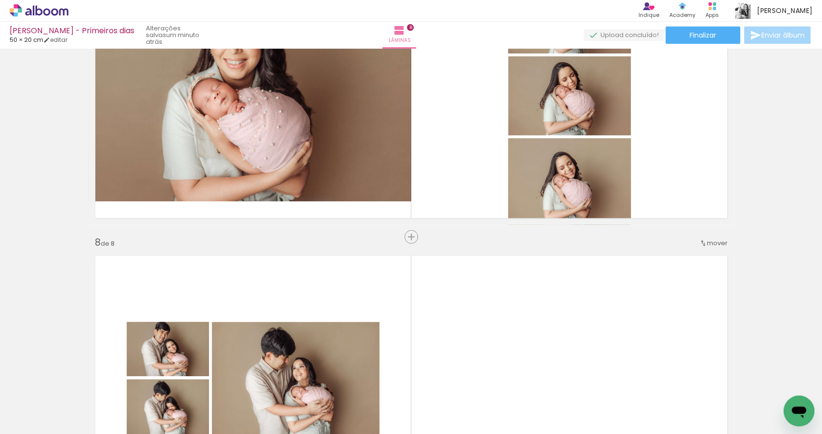
scroll to position [1744, 0]
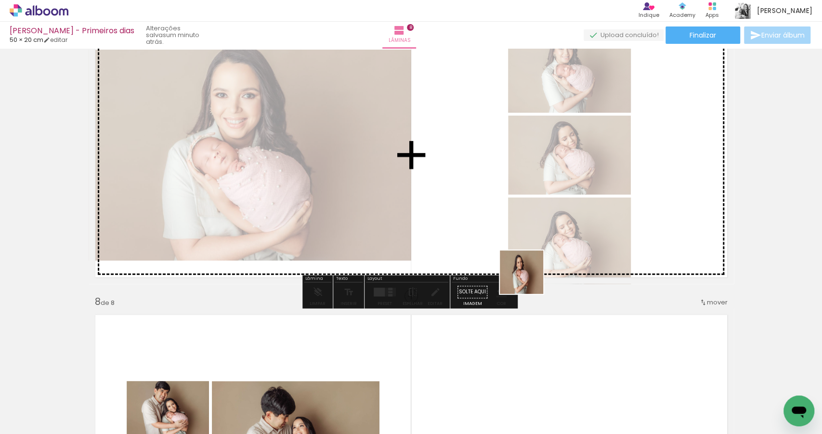
drag, startPoint x: 583, startPoint y: 403, endPoint x: 504, endPoint y: 231, distance: 189.3
click at [502, 229] on quentale-workspace at bounding box center [411, 217] width 822 height 434
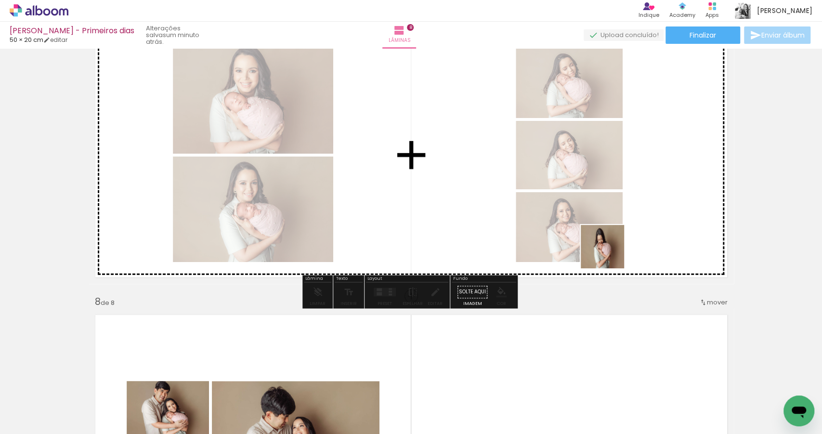
drag, startPoint x: 638, startPoint y: 407, endPoint x: 605, endPoint y: 224, distance: 185.2
click at [605, 224] on quentale-workspace at bounding box center [411, 217] width 822 height 434
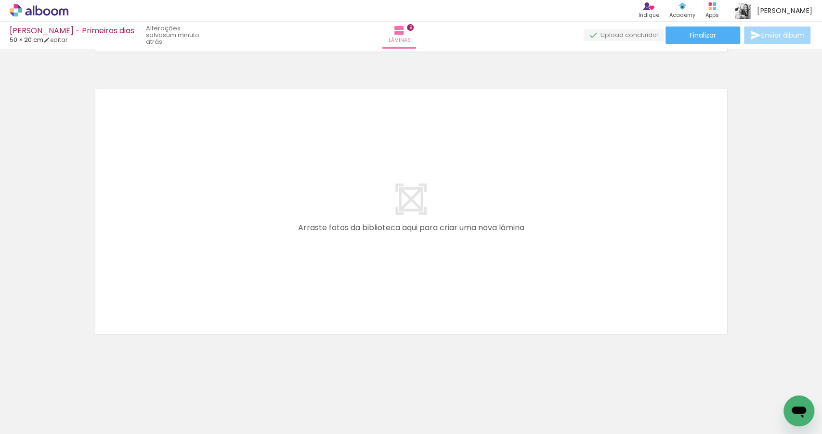
scroll to position [0, 993]
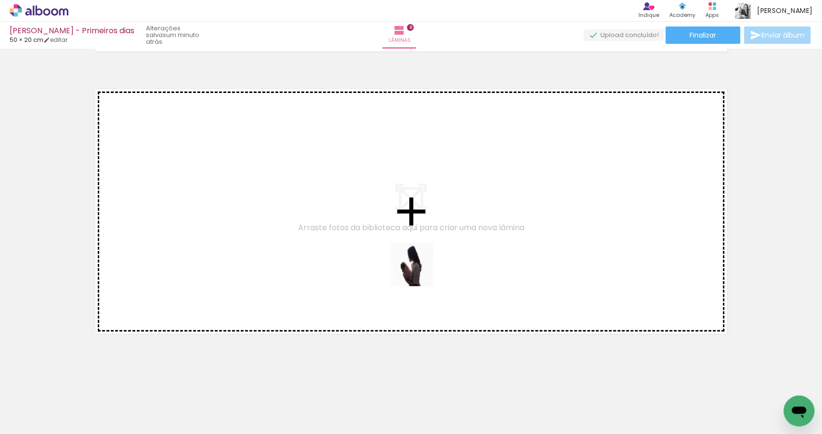
drag, startPoint x: 443, startPoint y: 352, endPoint x: 415, endPoint y: 261, distance: 94.6
click at [415, 261] on quentale-workspace at bounding box center [411, 217] width 822 height 434
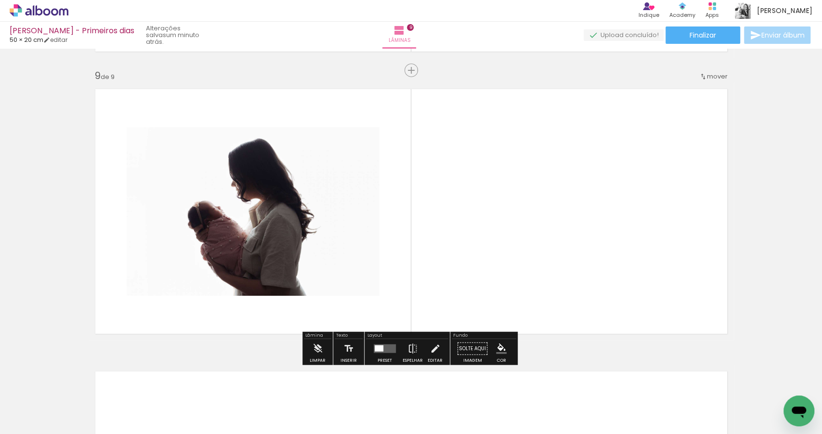
scroll to position [2253, 0]
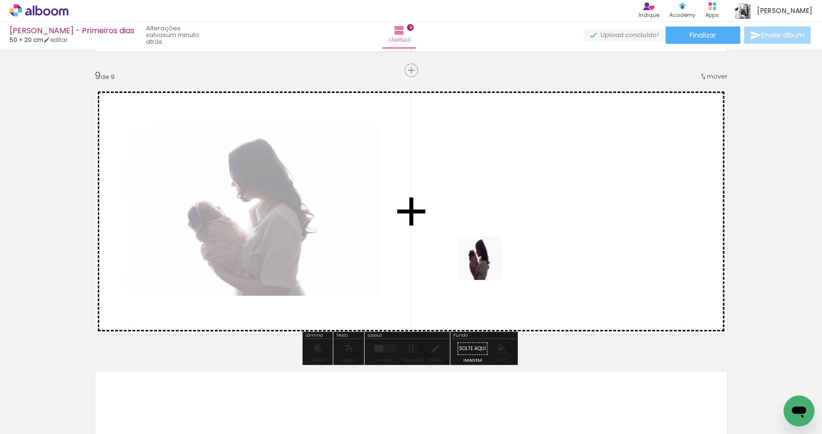
drag, startPoint x: 513, startPoint y: 393, endPoint x: 485, endPoint y: 244, distance: 150.9
click at [485, 244] on quentale-workspace at bounding box center [411, 217] width 822 height 434
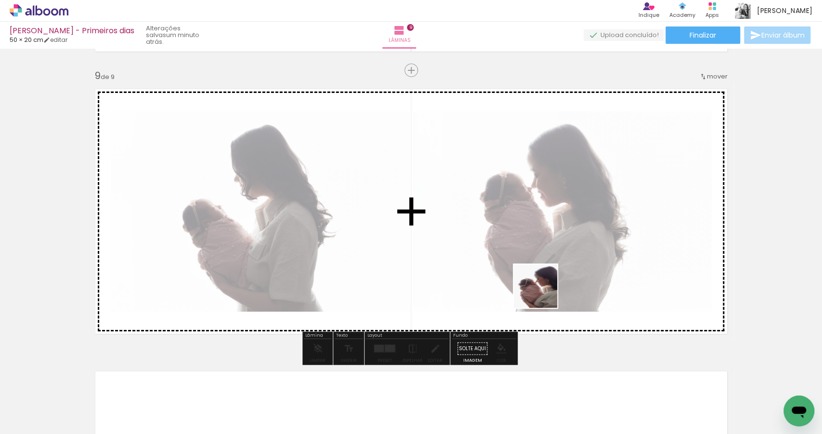
drag, startPoint x: 564, startPoint y: 373, endPoint x: 541, endPoint y: 212, distance: 162.1
click at [541, 231] on quentale-workspace at bounding box center [411, 217] width 822 height 434
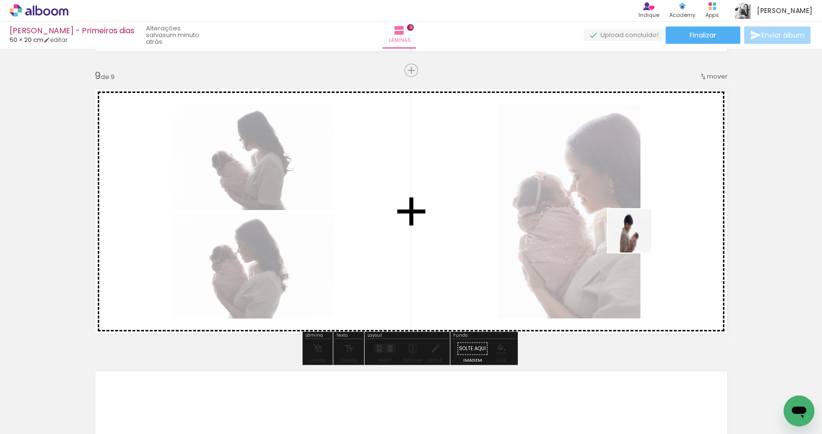
drag, startPoint x: 723, startPoint y: 408, endPoint x: 651, endPoint y: 285, distance: 142.3
click at [625, 221] on quentale-workspace at bounding box center [411, 217] width 822 height 434
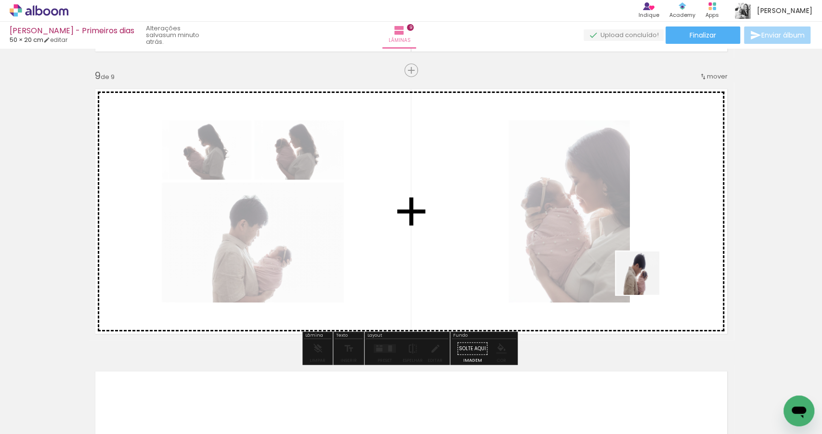
drag, startPoint x: 769, startPoint y: 401, endPoint x: 604, endPoint y: 251, distance: 222.4
click at [605, 252] on quentale-workspace at bounding box center [411, 217] width 822 height 434
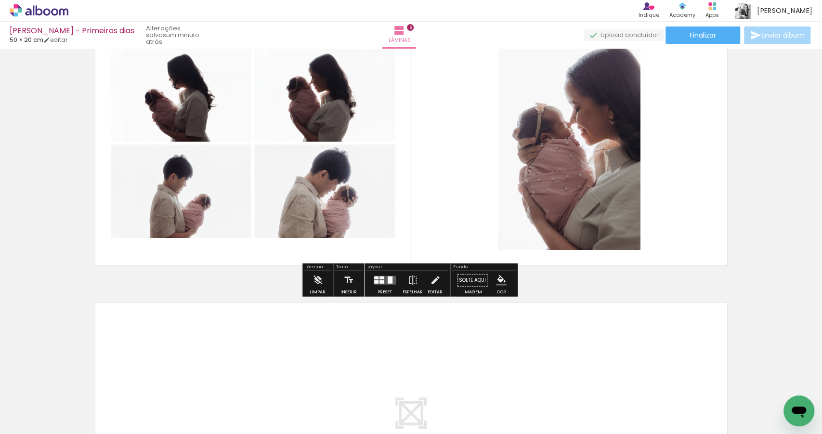
scroll to position [2331, 0]
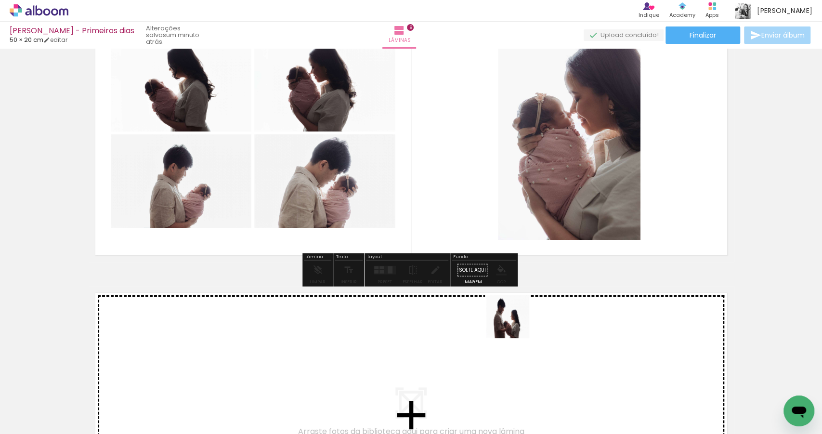
drag, startPoint x: 607, startPoint y: 390, endPoint x: 515, endPoint y: 324, distance: 113.9
click at [515, 324] on quentale-workspace at bounding box center [411, 217] width 822 height 434
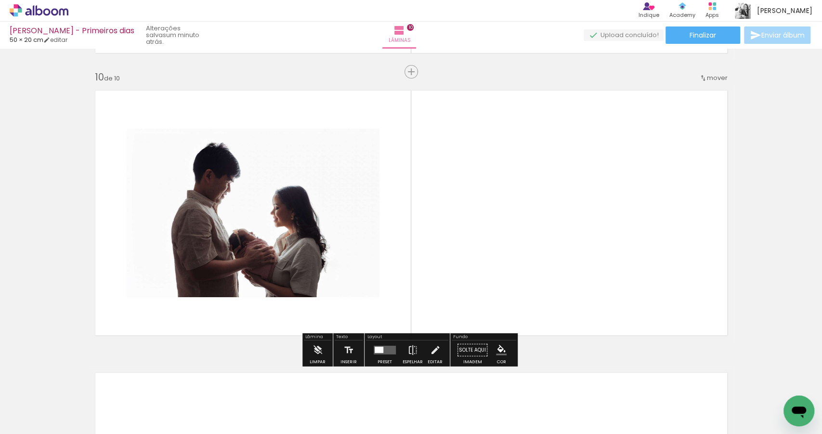
scroll to position [2535, 0]
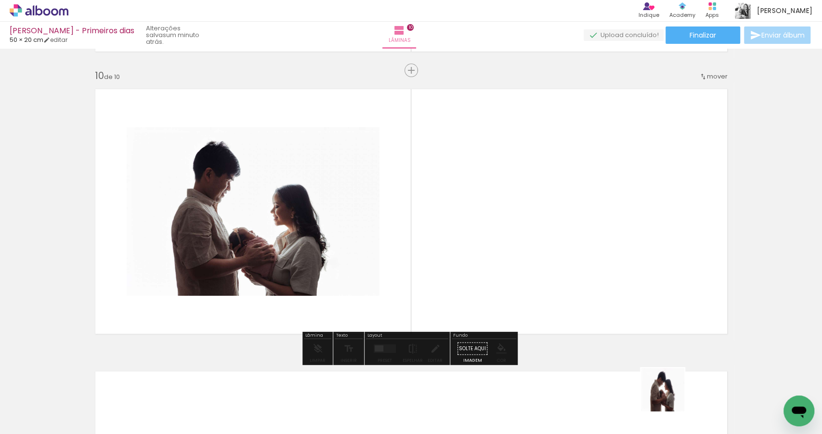
drag, startPoint x: 671, startPoint y: 401, endPoint x: 605, endPoint y: 271, distance: 145.9
click at [605, 271] on quentale-workspace at bounding box center [411, 217] width 822 height 434
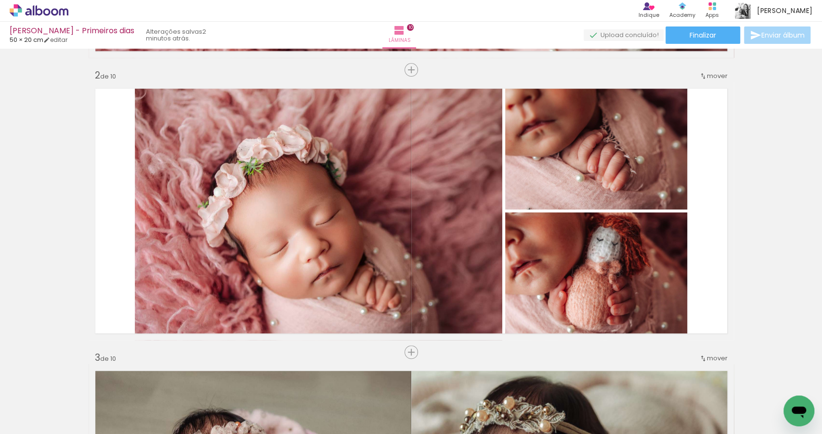
scroll to position [0, 0]
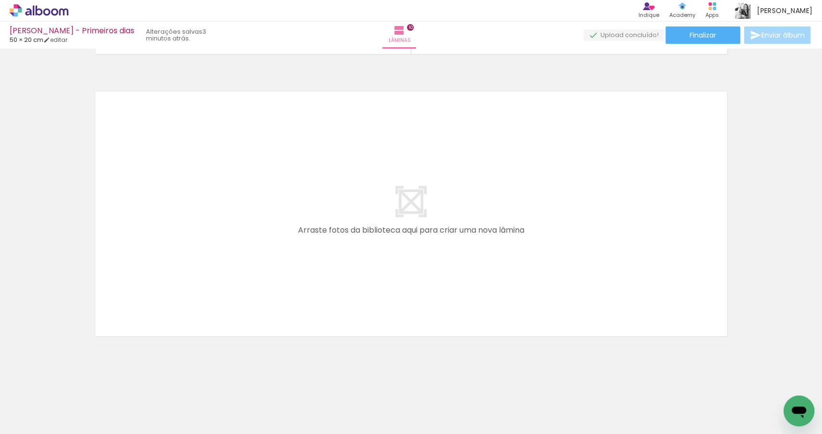
scroll to position [2817, 0]
